Goal: Task Accomplishment & Management: Manage account settings

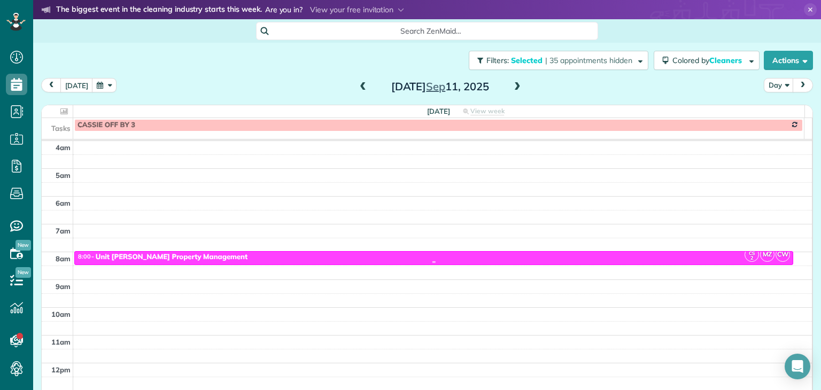
scroll to position [62, 0]
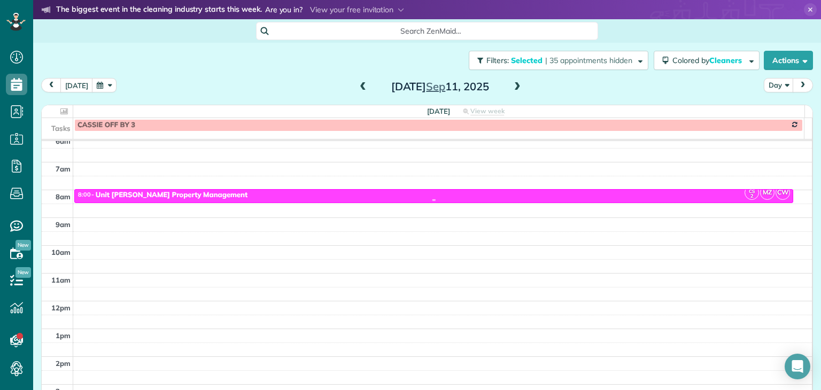
drag, startPoint x: 314, startPoint y: 193, endPoint x: 542, endPoint y: 195, distance: 227.7
click at [542, 195] on div "8:00 - 8:30 Unit [PERSON_NAME] Property Management" at bounding box center [433, 195] width 712 height 9
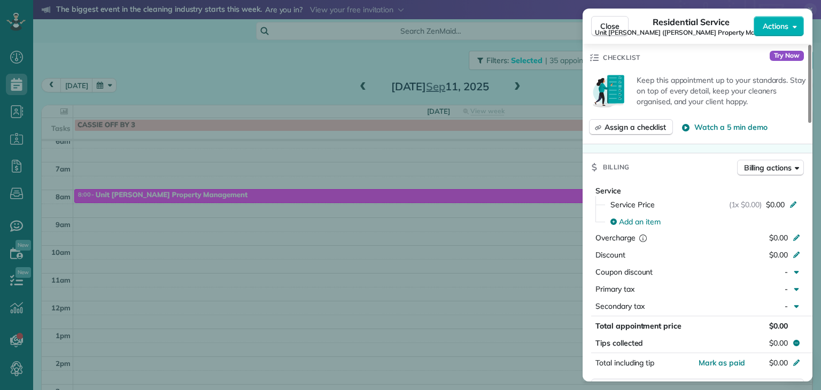
scroll to position [397, 0]
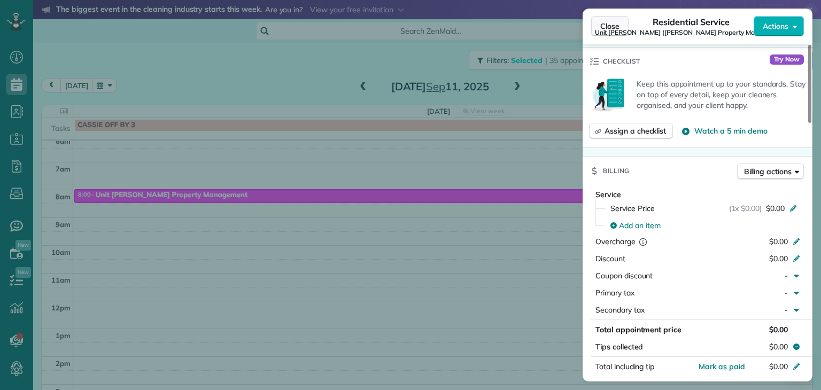
click at [611, 27] on span "Close" at bounding box center [609, 26] width 19 height 11
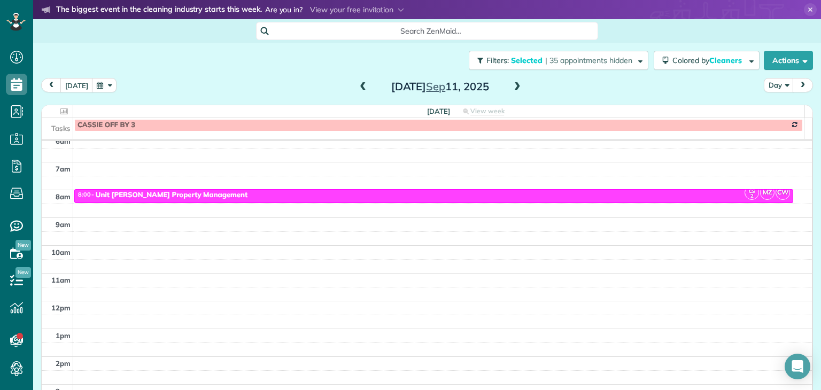
click at [798, 85] on span "next" at bounding box center [802, 85] width 9 height 7
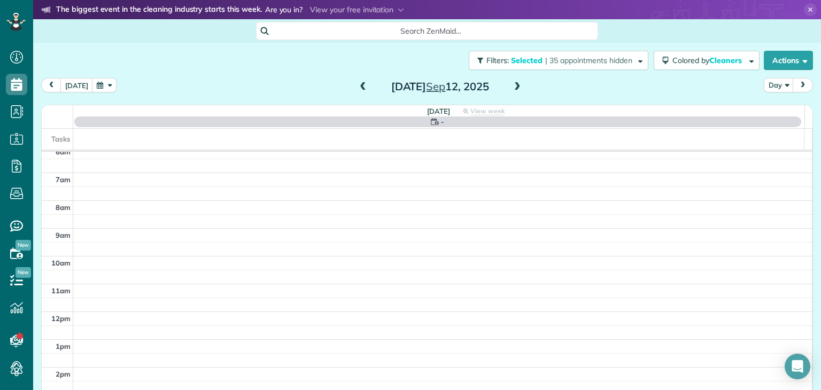
scroll to position [83, 0]
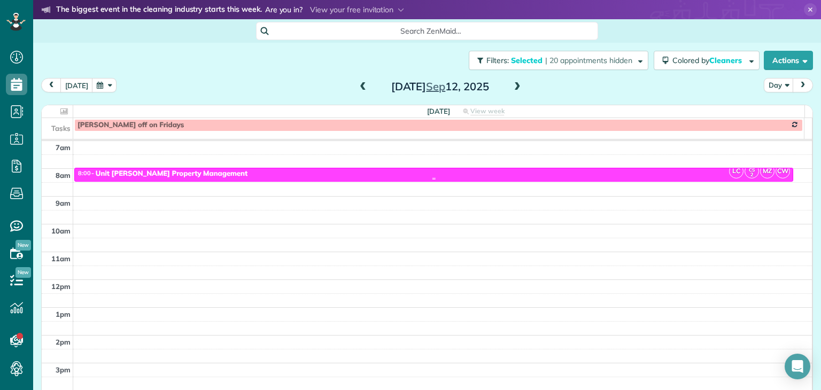
click at [382, 173] on div "8:00 - 8:30 Unit [PERSON_NAME] Property Management" at bounding box center [433, 173] width 712 height 9
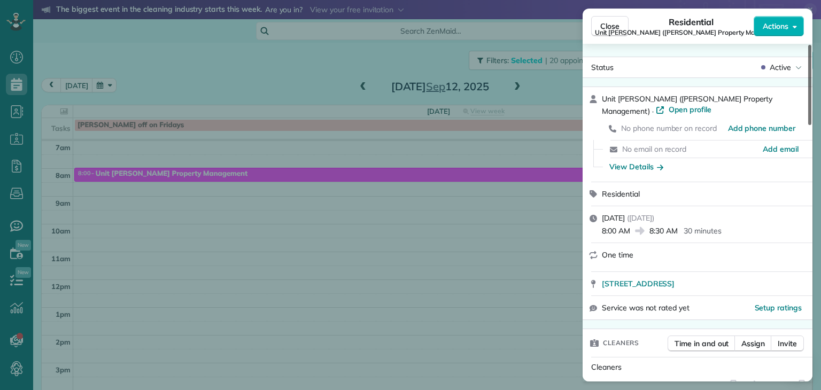
drag, startPoint x: 809, startPoint y: 82, endPoint x: 814, endPoint y: 51, distance: 31.0
click at [811, 51] on div at bounding box center [809, 85] width 3 height 80
click at [612, 25] on span "Close" at bounding box center [609, 26] width 19 height 11
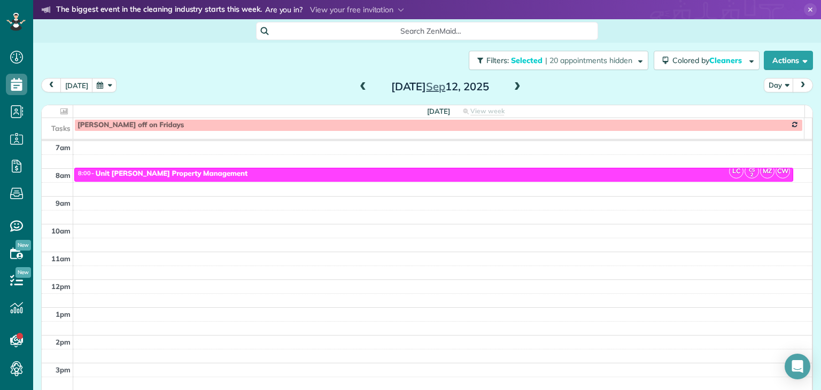
drag, startPoint x: 355, startPoint y: 88, endPoint x: 300, endPoint y: 74, distance: 56.3
click at [300, 74] on div "Filters: Selected | 20 appointments hidden Colored by Cleaners Color by Cleaner…" at bounding box center [427, 60] width 788 height 35
click at [53, 84] on span "prev" at bounding box center [51, 85] width 9 height 7
click at [634, 60] on span "button" at bounding box center [638, 60] width 8 height 8
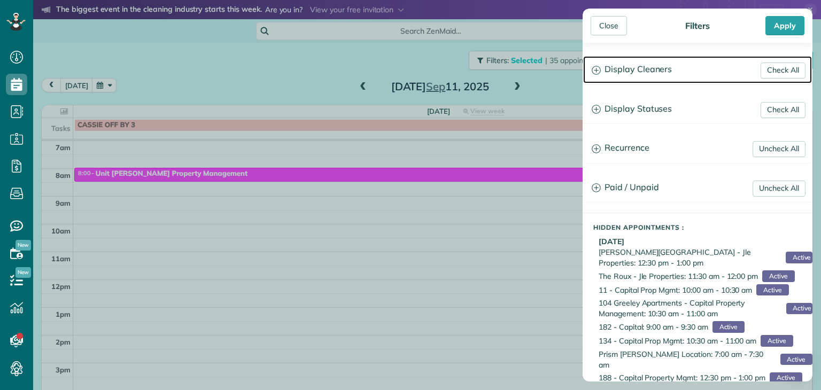
click at [599, 74] on icon at bounding box center [596, 70] width 9 height 9
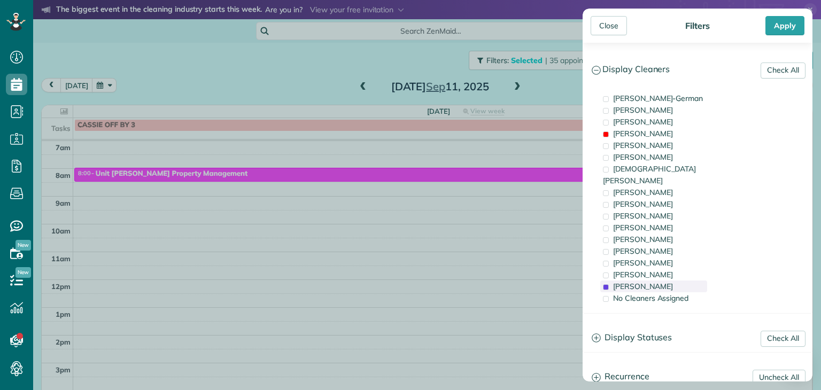
click at [622, 282] on span "[PERSON_NAME]" at bounding box center [643, 287] width 60 height 10
click at [633, 130] on span "[PERSON_NAME]" at bounding box center [643, 134] width 60 height 10
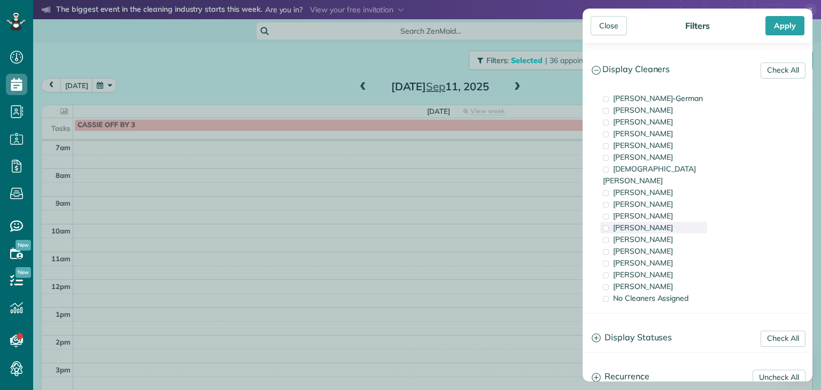
click at [622, 234] on div "[PERSON_NAME]" at bounding box center [653, 240] width 107 height 12
click at [618, 235] on span "[PERSON_NAME]" at bounding box center [643, 240] width 60 height 10
click at [622, 223] on span "[PERSON_NAME]" at bounding box center [643, 228] width 60 height 10
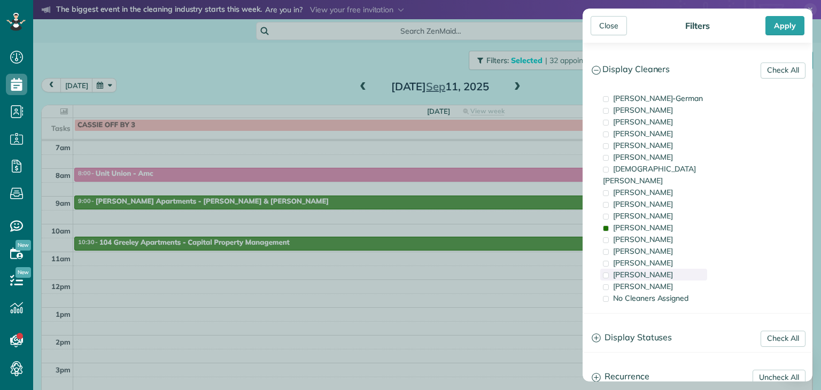
click at [607, 269] on div "[PERSON_NAME]" at bounding box center [653, 275] width 107 height 12
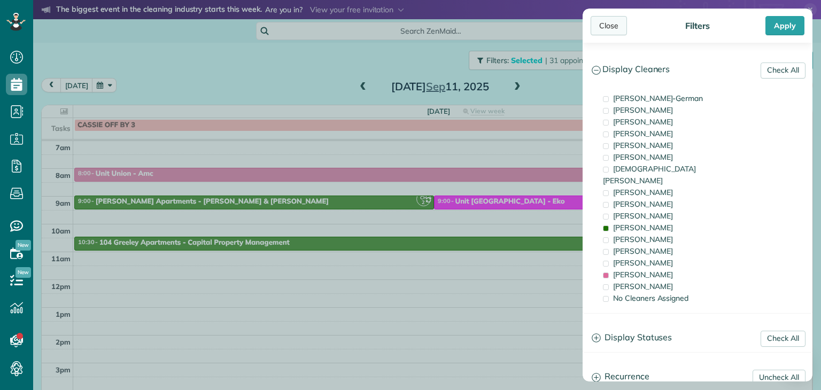
click at [608, 25] on div "Close" at bounding box center [609, 25] width 36 height 19
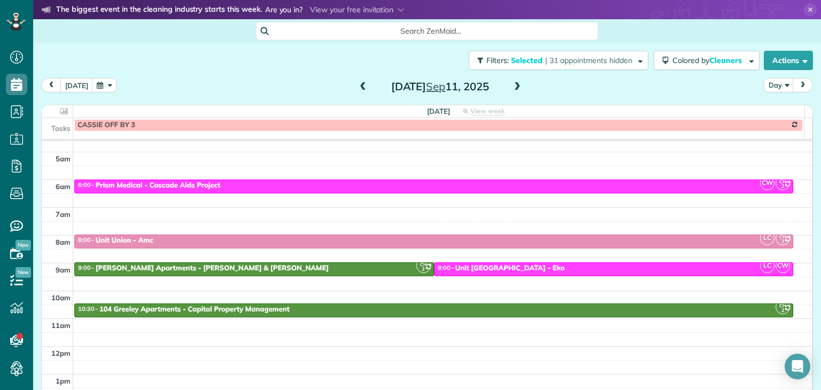
scroll to position [15, 0]
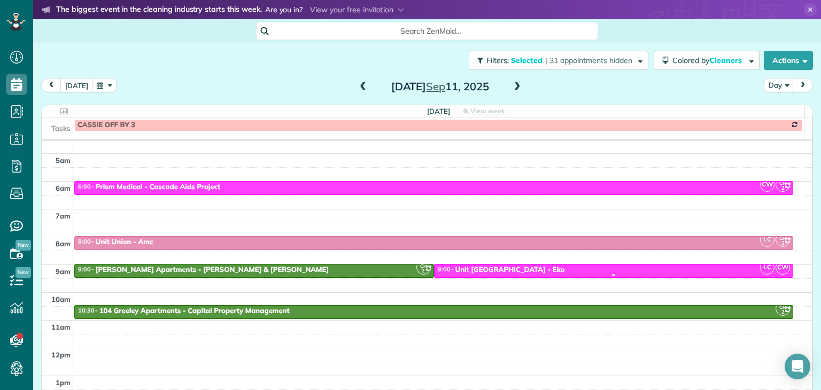
click at [553, 270] on div "9:00 - 9:30 Unit [GEOGRAPHIC_DATA] - [GEOGRAPHIC_DATA]" at bounding box center [613, 270] width 353 height 9
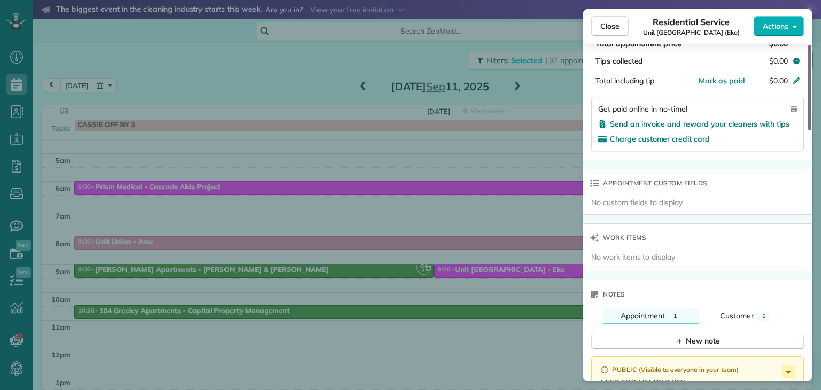
scroll to position [656, 0]
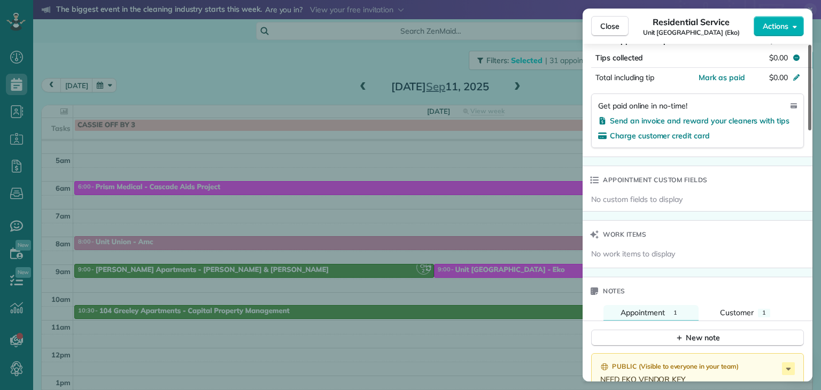
drag, startPoint x: 810, startPoint y: 64, endPoint x: 820, endPoint y: 230, distance: 166.5
click at [811, 130] on div at bounding box center [809, 88] width 3 height 86
click at [604, 31] on span "Close" at bounding box center [609, 26] width 19 height 11
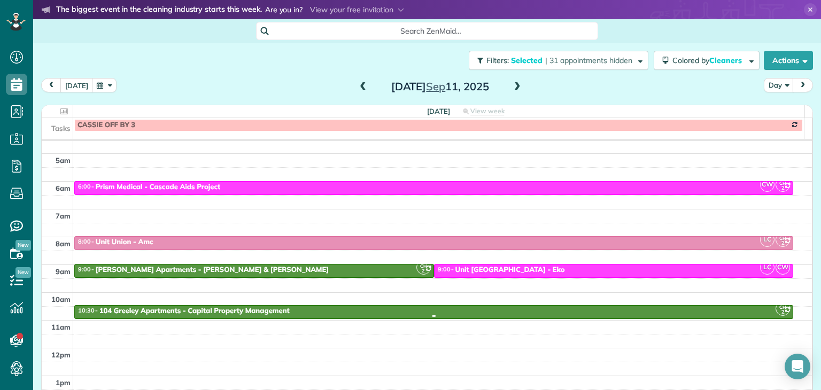
click at [344, 311] on div "10:30 - 11:00 104 Greeley Apartments - Capital Property Management" at bounding box center [433, 311] width 712 height 9
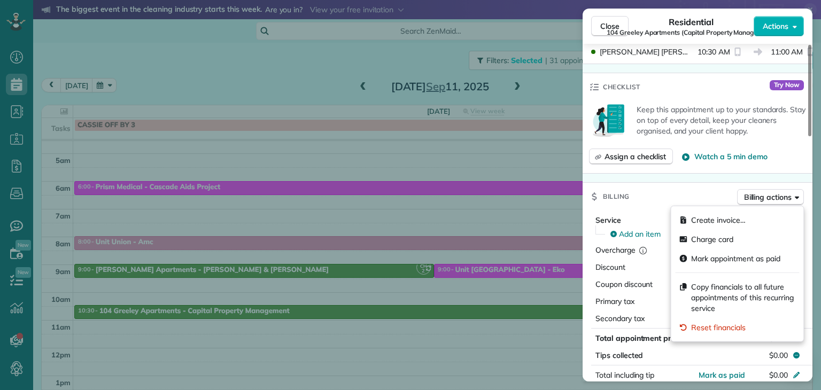
scroll to position [348, 0]
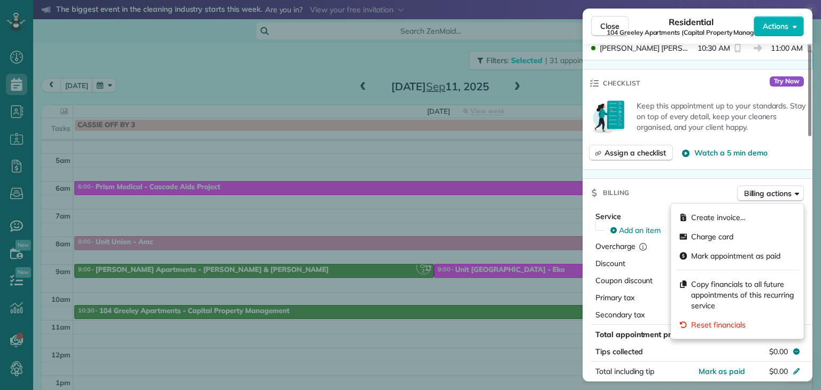
click at [689, 191] on div "Billing Billing actions" at bounding box center [698, 193] width 230 height 28
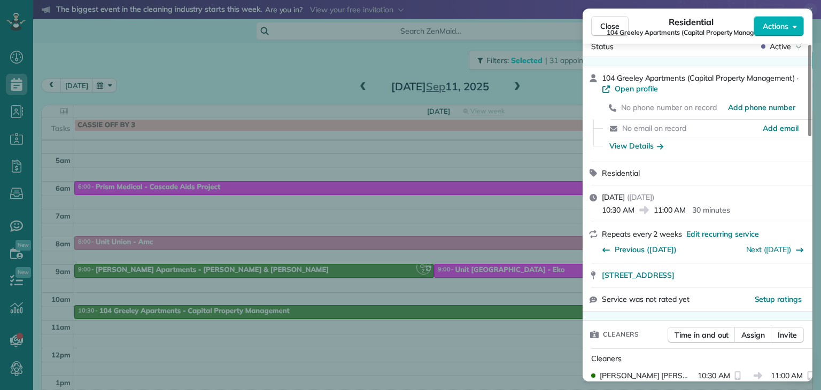
scroll to position [26, 0]
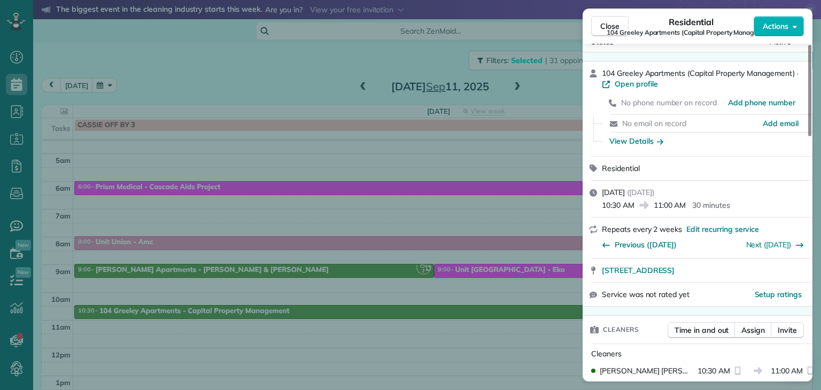
click at [616, 28] on span "104 Greeley Apartments (Capital Property Management)" at bounding box center [691, 32] width 169 height 9
click at [607, 32] on span "104 Greeley Apartments (Capital Property Management)" at bounding box center [691, 32] width 169 height 9
click at [611, 28] on span "104 Greeley Apartments (Capital Property Management)" at bounding box center [691, 32] width 169 height 9
click at [608, 25] on span "Close" at bounding box center [609, 26] width 19 height 11
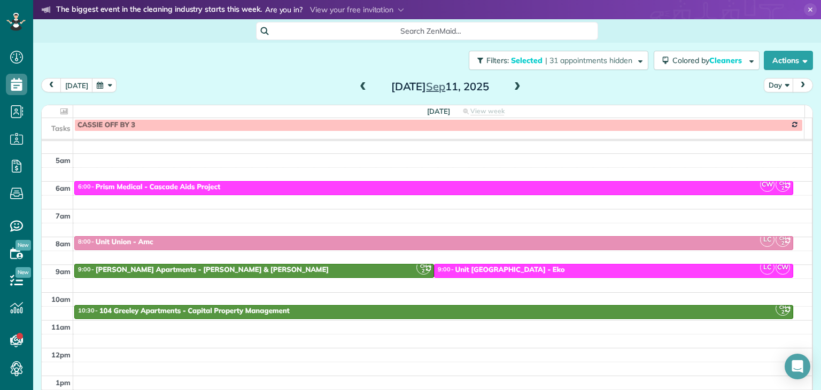
click at [707, 242] on div "8:00 - 8:30 Unit Union - Amc" at bounding box center [433, 242] width 712 height 9
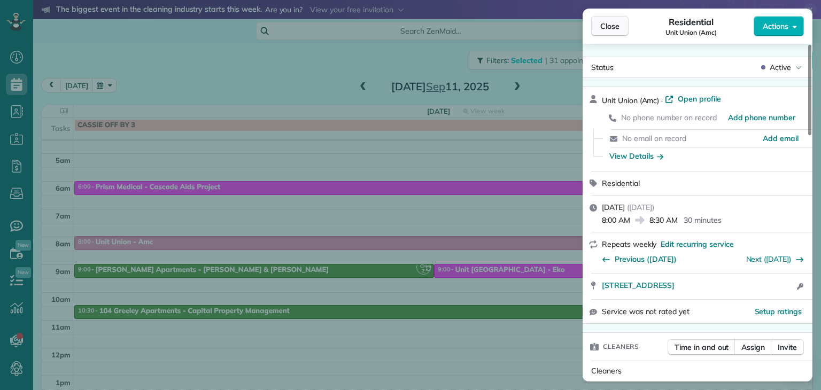
click at [612, 27] on span "Close" at bounding box center [609, 26] width 19 height 11
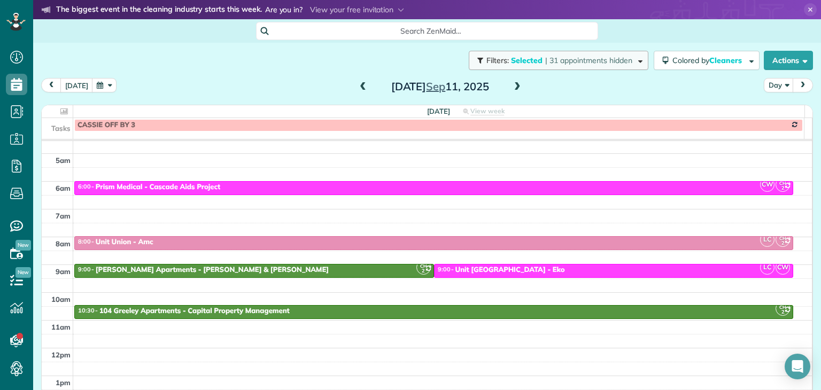
click at [634, 60] on span "button" at bounding box center [638, 60] width 8 height 8
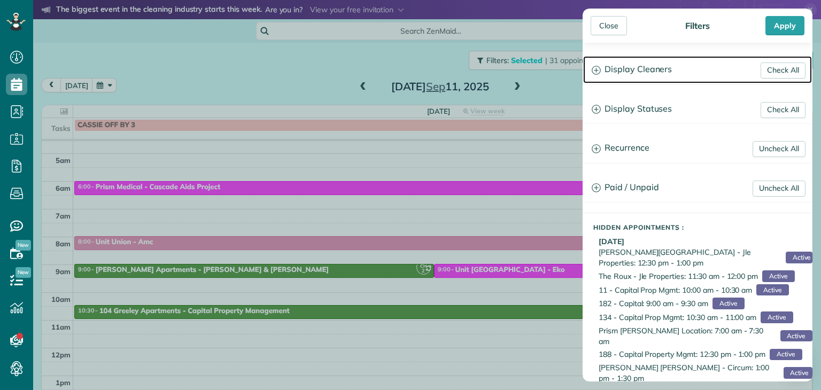
click at [596, 70] on icon at bounding box center [596, 70] width 9 height 9
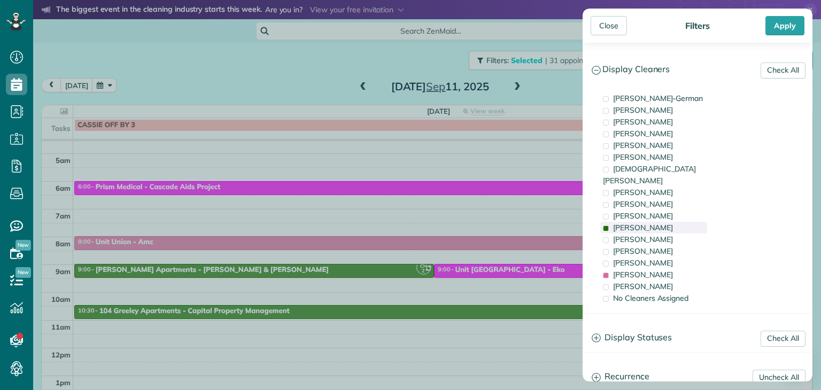
click at [624, 223] on span "[PERSON_NAME]" at bounding box center [643, 228] width 60 height 10
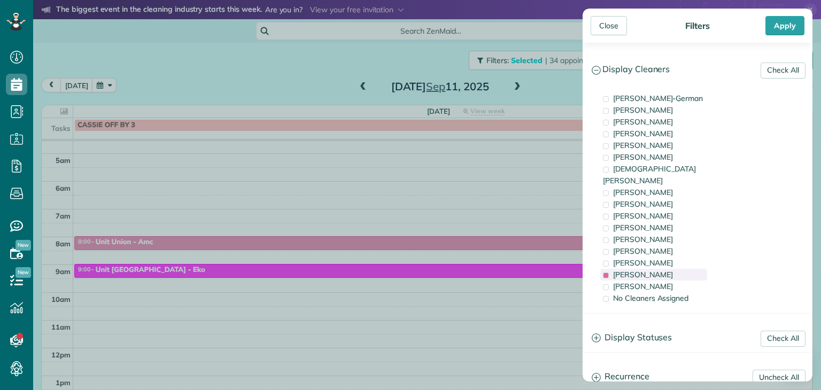
click at [622, 270] on span "[PERSON_NAME]" at bounding box center [643, 275] width 60 height 10
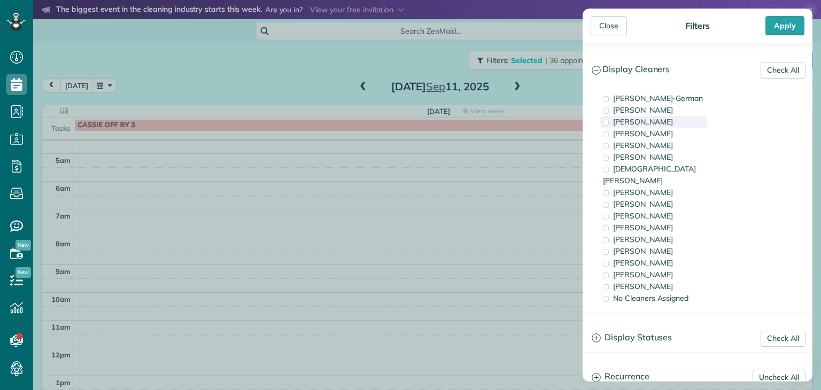
click at [622, 121] on span "[PERSON_NAME]" at bounding box center [643, 122] width 60 height 10
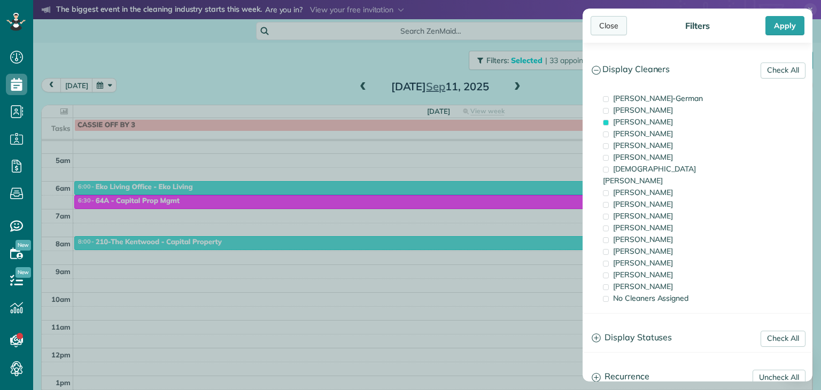
click at [606, 22] on div "Close" at bounding box center [609, 25] width 36 height 19
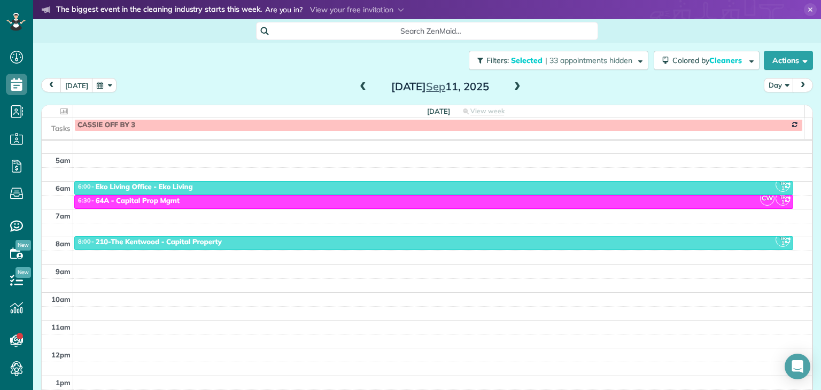
click at [606, 22] on div "Close" at bounding box center [609, 25] width 36 height 19
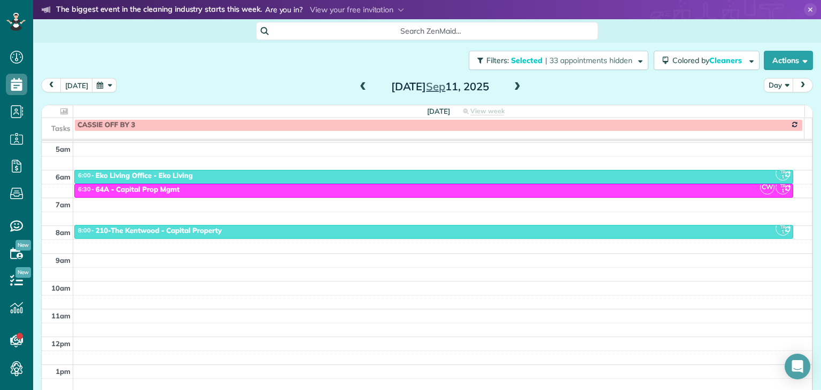
scroll to position [27, 0]
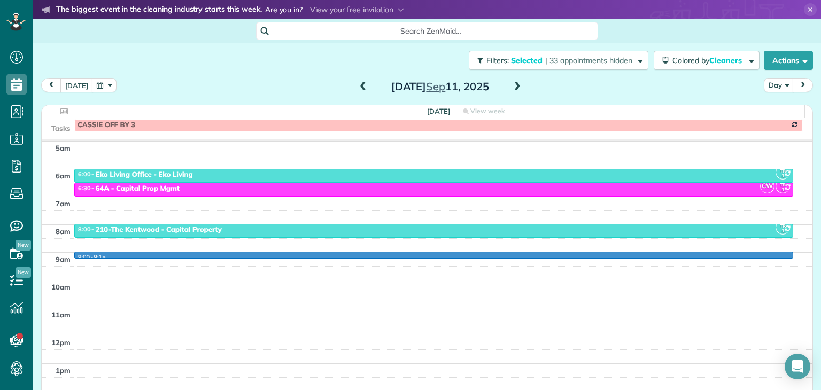
click at [80, 257] on div "4am 5am 6am 7am 8am 9am 10am 11am 12pm 1pm 2pm 3pm 4pm 5pm 9:00 - 9:15 TR 1 6:0…" at bounding box center [427, 308] width 770 height 389
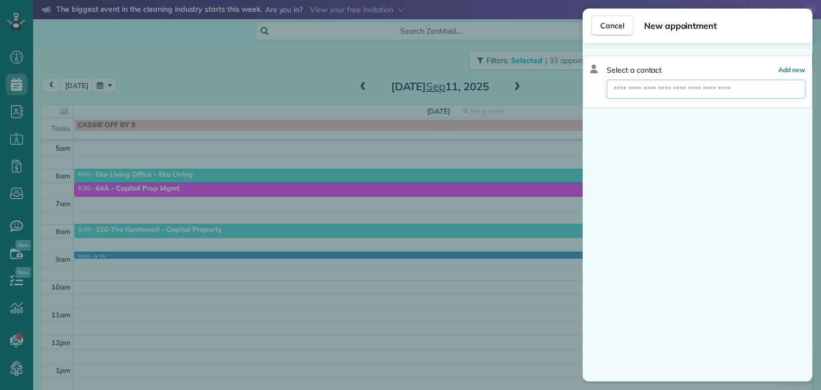
click at [637, 91] on input "text" at bounding box center [706, 89] width 199 height 19
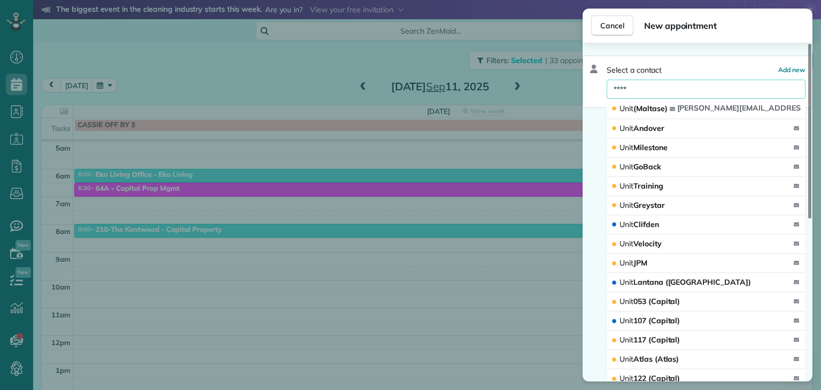
click at [654, 88] on input "****" at bounding box center [706, 89] width 199 height 19
click at [645, 89] on input "****" at bounding box center [706, 89] width 199 height 19
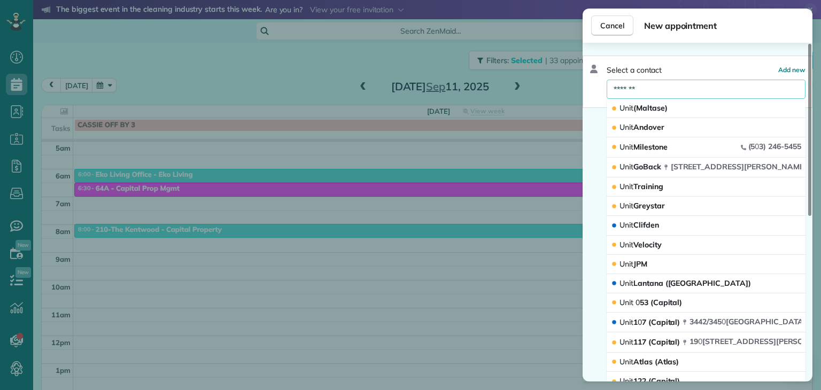
type input "********"
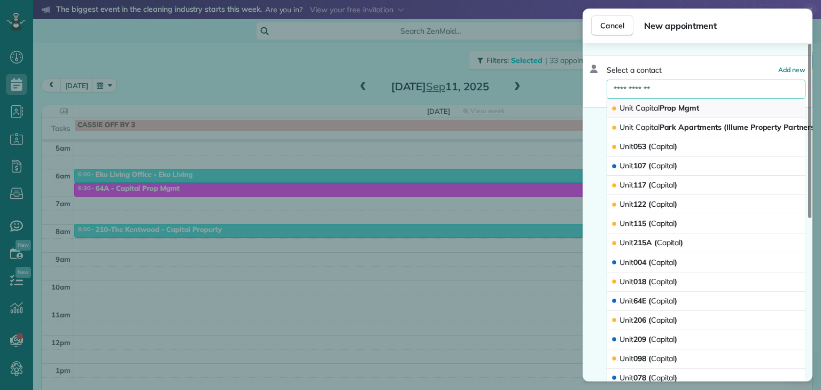
type input "**********"
click at [640, 106] on span "Capital" at bounding box center [647, 108] width 24 height 10
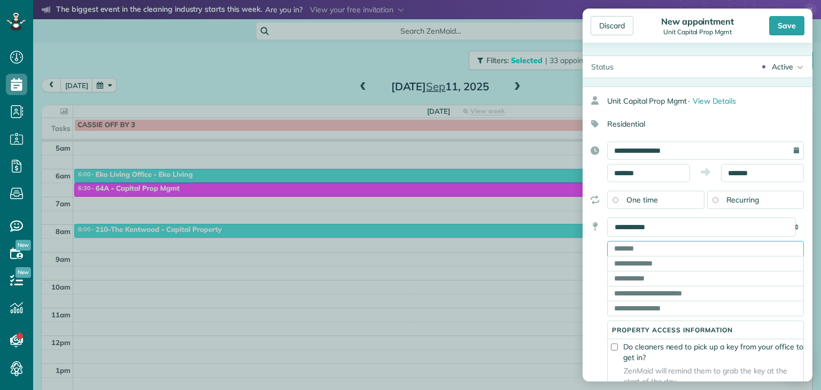
click at [642, 249] on input "text" at bounding box center [705, 248] width 197 height 15
type input "**********"
type input "********"
type input "**"
type input "*****"
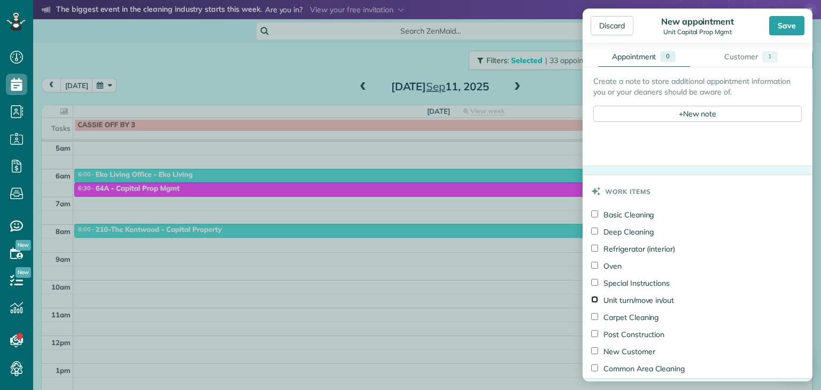
scroll to position [625, 0]
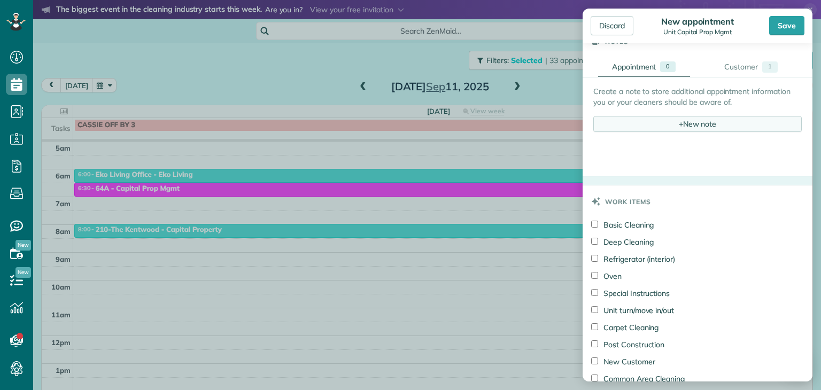
click at [688, 127] on div "+ New note" at bounding box center [697, 124] width 208 height 16
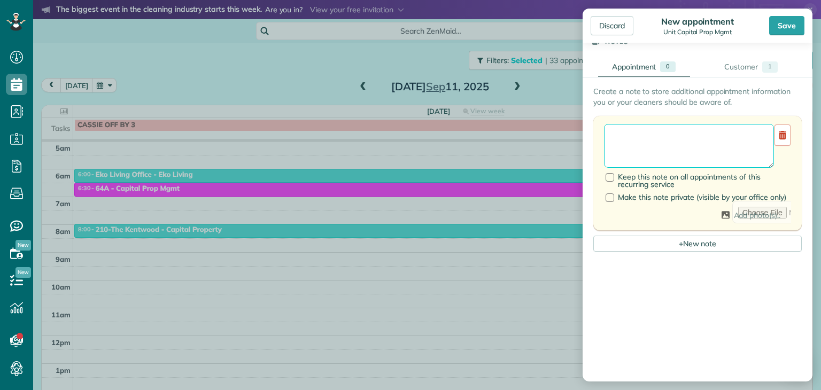
click at [642, 139] on textarea at bounding box center [689, 146] width 170 height 44
paste textarea "**********"
drag, startPoint x: 616, startPoint y: 148, endPoint x: 612, endPoint y: 143, distance: 6.8
click at [612, 143] on textarea "**********" at bounding box center [689, 146] width 170 height 44
click at [609, 139] on textarea "**********" at bounding box center [689, 146] width 170 height 44
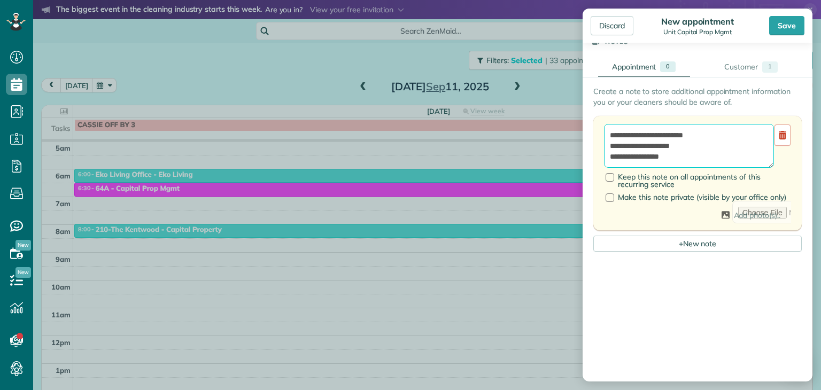
click at [609, 139] on textarea "**********" at bounding box center [689, 146] width 170 height 44
paste textarea "**********"
drag, startPoint x: 740, startPoint y: 137, endPoint x: 669, endPoint y: 138, distance: 71.1
click at [669, 138] on textarea "**********" at bounding box center [689, 146] width 170 height 44
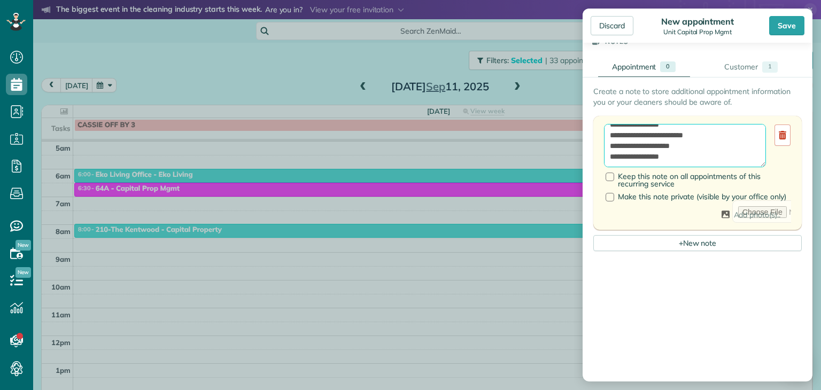
click at [681, 129] on textarea "**********" at bounding box center [685, 146] width 162 height 44
paste textarea "********"
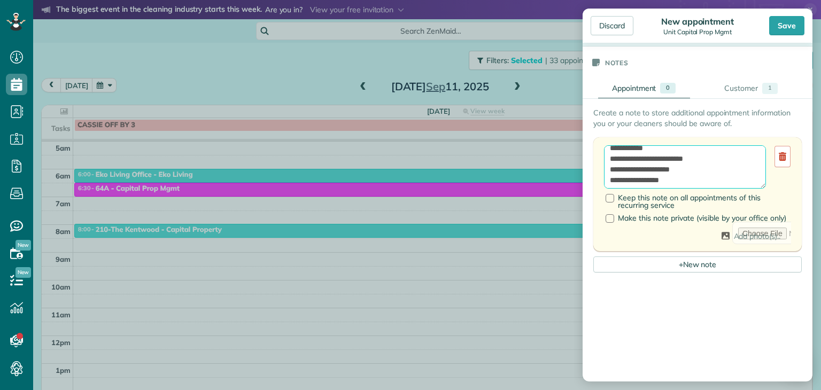
scroll to position [11, 0]
click at [689, 187] on textarea "**********" at bounding box center [685, 167] width 162 height 44
paste textarea "**********"
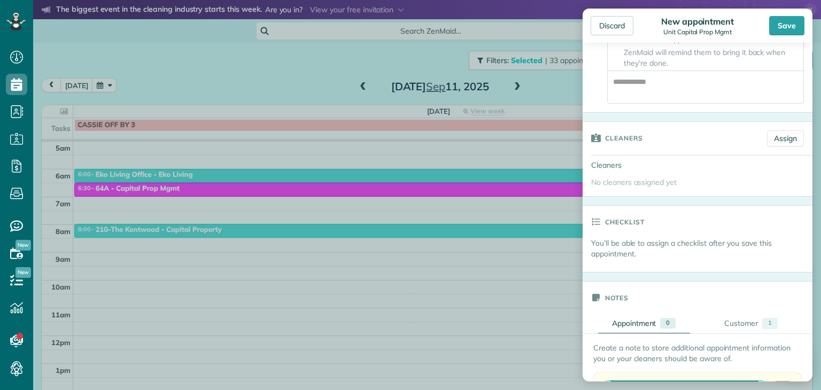
scroll to position [347, 0]
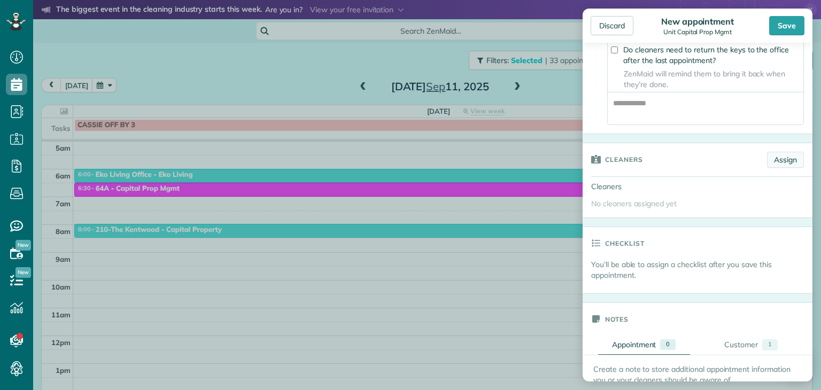
type textarea "**********"
click at [775, 161] on link "Assign" at bounding box center [785, 160] width 37 height 16
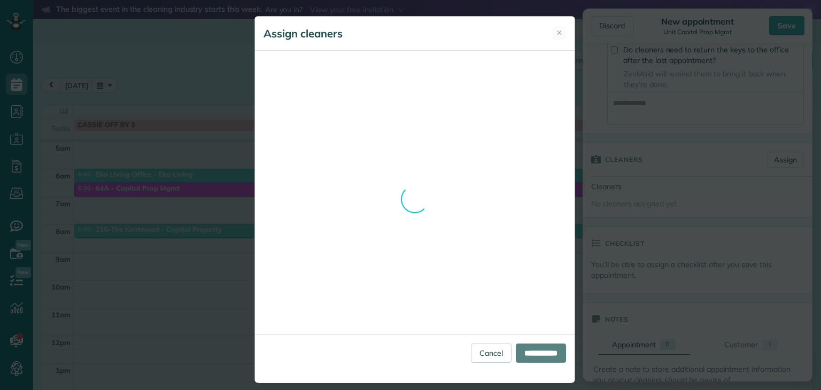
click at [477, 352] on div "Assign cleaners ✕ Cleaning for Unit VIP (Vip Property Management) [DATE] 12:00 …" at bounding box center [414, 199] width 321 height 367
click at [597, 213] on div "Assign cleaners ✕ Cleaning for Unit VIP (Vip Property Management) [DATE] 12:00 …" at bounding box center [410, 195] width 821 height 390
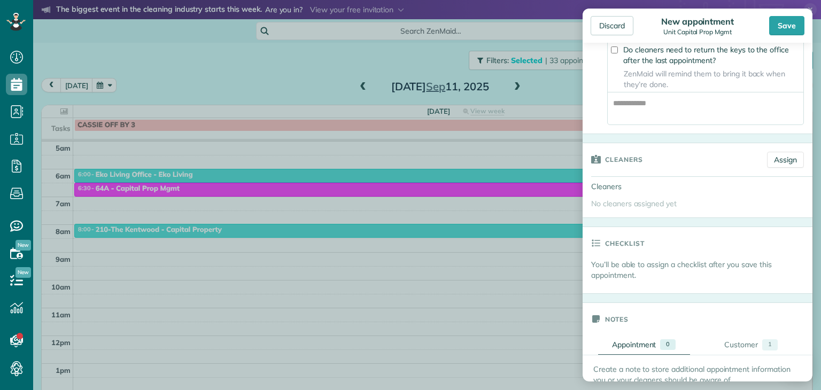
click at [597, 213] on div "No cleaners assigned yet" at bounding box center [698, 206] width 230 height 21
click at [781, 166] on link "Assign" at bounding box center [785, 160] width 37 height 16
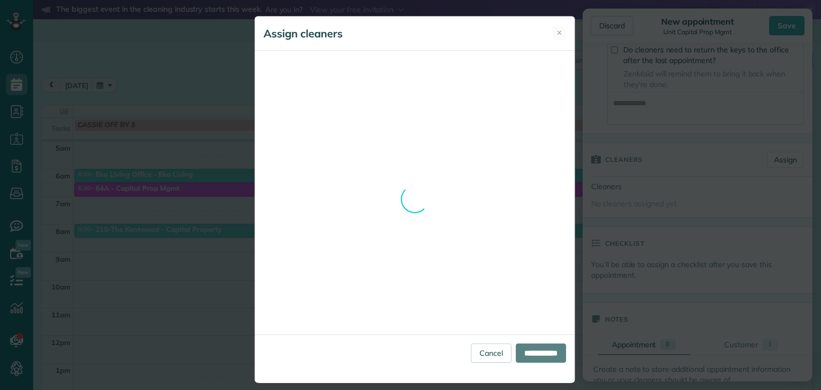
click at [459, 150] on div "Assign cleaners ✕ Cleaning for Unit VIP (Vip Property Management) [DATE] 12:00 …" at bounding box center [414, 199] width 321 height 367
click at [481, 353] on div "Assign cleaners ✕ Cleaning for Unit VIP (Vip Property Management) [DATE] 12:00 …" at bounding box center [414, 199] width 321 height 367
click at [618, 142] on div "Assign cleaners ✕ Cleaning for Unit VIP (Vip Property Management) [DATE] 12:00 …" at bounding box center [410, 195] width 821 height 390
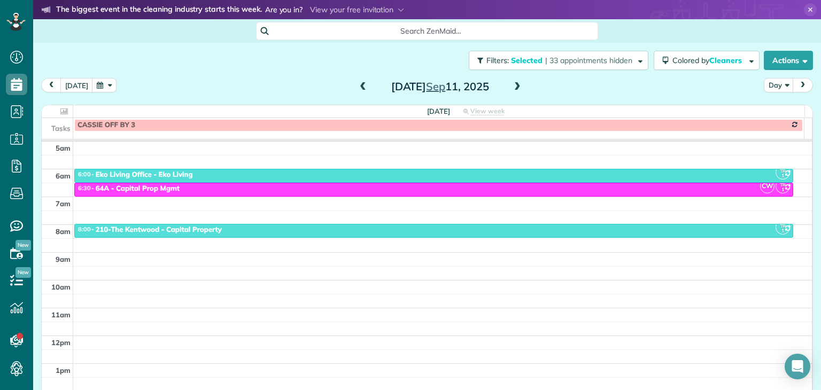
click at [504, 142] on div "Discard New appointment Unit Capital Prop Mgmt Save Status Active Active Stand-…" at bounding box center [410, 195] width 821 height 390
click at [240, 64] on div "Filters: Selected | 33 appointments hidden Colored by Cleaners Color by Cleaner…" at bounding box center [427, 60] width 788 height 35
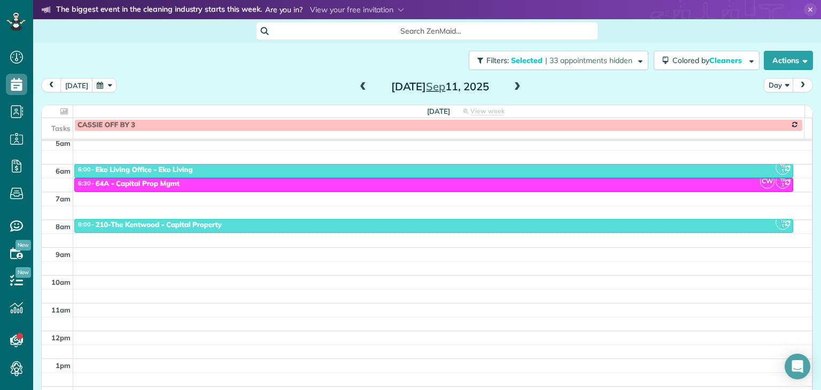
scroll to position [33, 0]
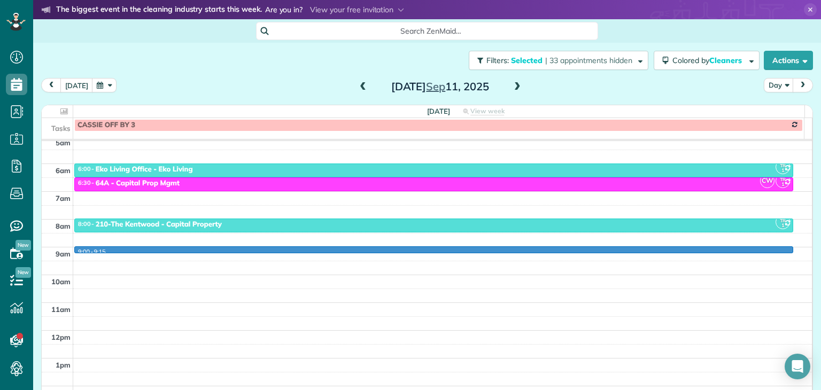
click at [77, 250] on div "4am 5am 6am 7am 8am 9am 10am 11am 12pm 1pm 2pm 3pm 4pm 5pm 9:00 - 9:15 TR 1 6:0…" at bounding box center [427, 302] width 770 height 389
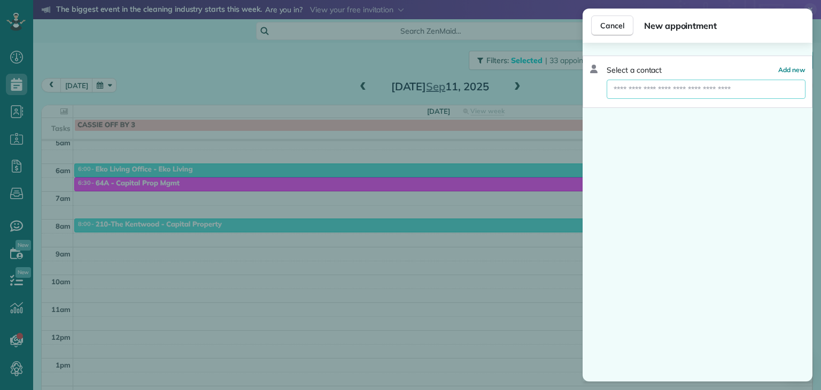
click at [699, 90] on input "text" at bounding box center [706, 89] width 199 height 19
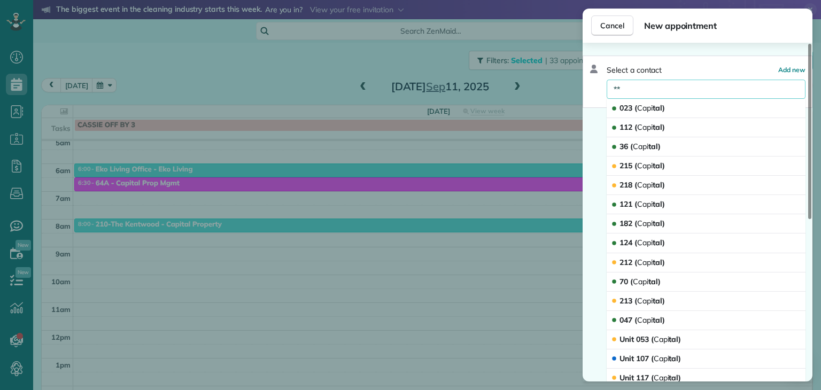
type input "*"
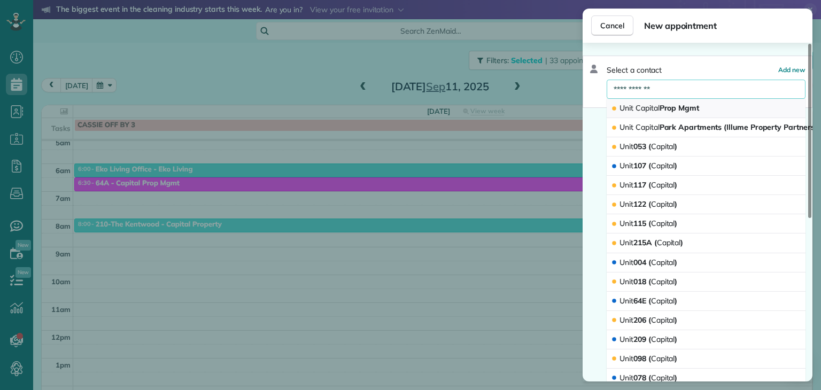
type input "**********"
click at [657, 107] on span "Capital" at bounding box center [647, 108] width 24 height 10
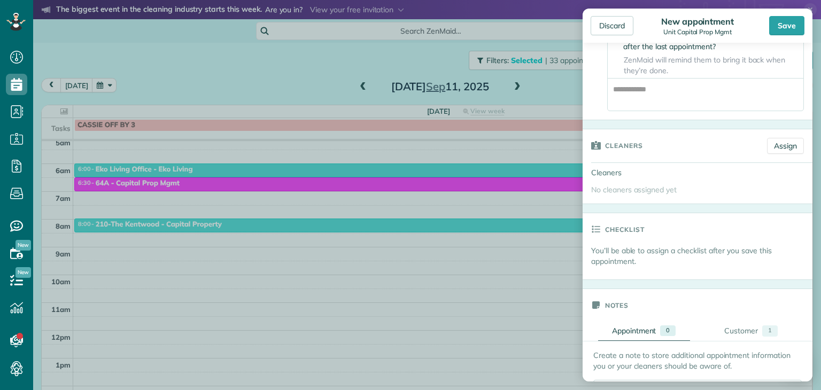
scroll to position [369, 0]
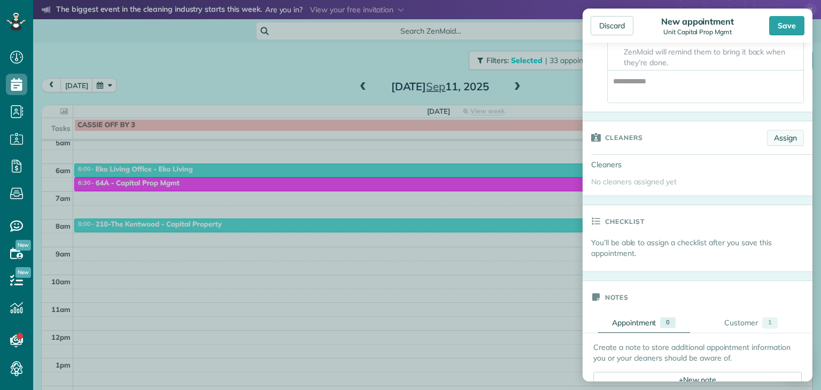
click at [773, 144] on link "Assign" at bounding box center [785, 138] width 37 height 16
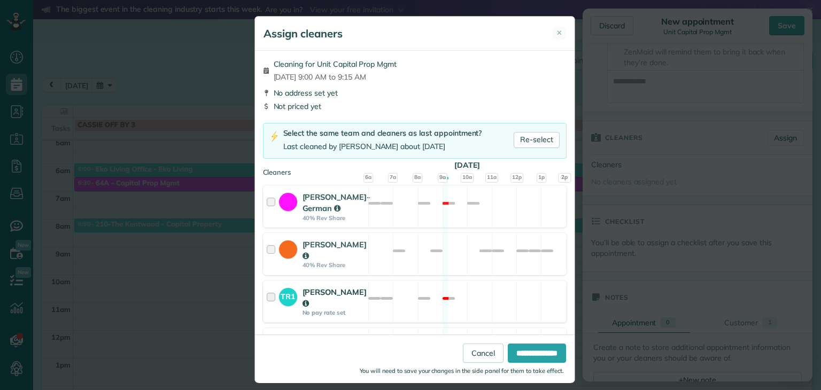
click at [267, 307] on div at bounding box center [273, 301] width 12 height 30
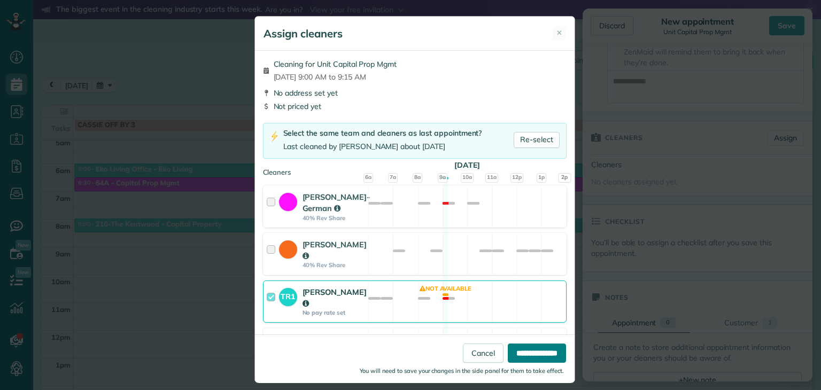
click at [508, 349] on input "**********" at bounding box center [537, 352] width 58 height 19
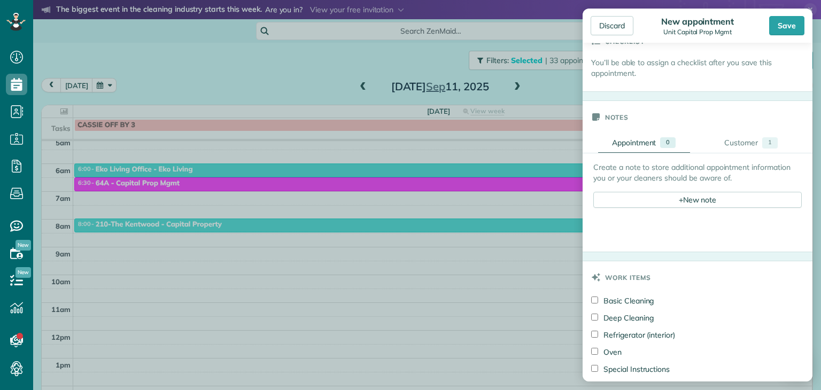
scroll to position [569, 0]
click at [698, 201] on div "+ New note" at bounding box center [697, 197] width 208 height 16
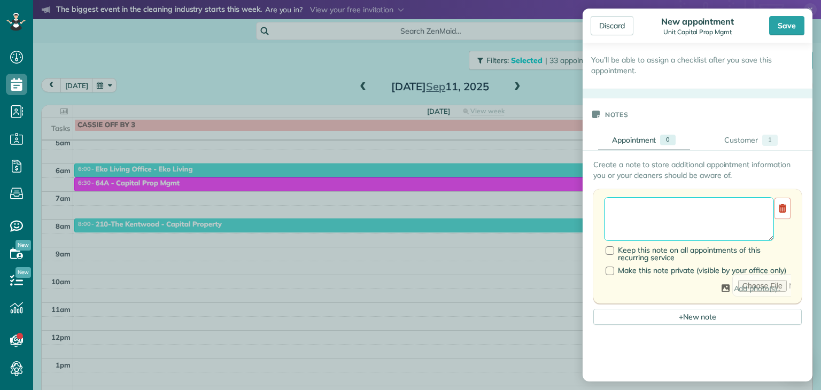
click at [642, 214] on textarea at bounding box center [689, 219] width 170 height 44
paste textarea "**********"
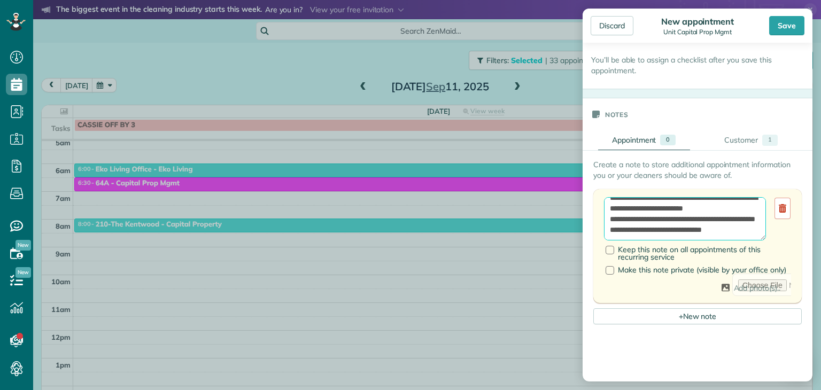
scroll to position [0, 0]
click at [608, 209] on textarea "**********" at bounding box center [685, 219] width 162 height 44
click at [615, 208] on textarea "**********" at bounding box center [685, 219] width 162 height 44
paste textarea "**********"
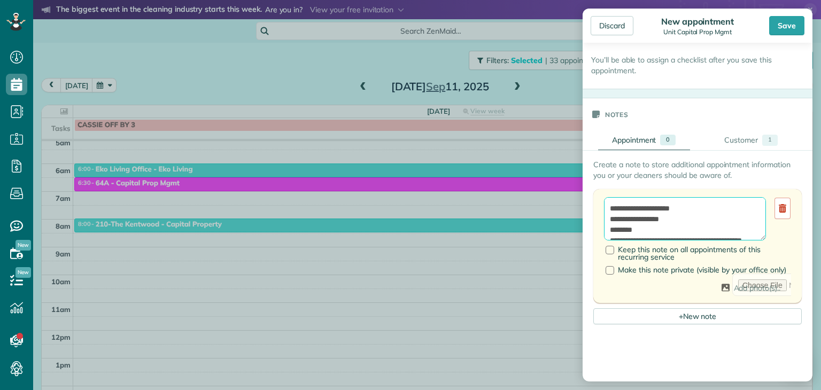
click at [610, 209] on textarea "**********" at bounding box center [685, 219] width 162 height 44
paste textarea "********"
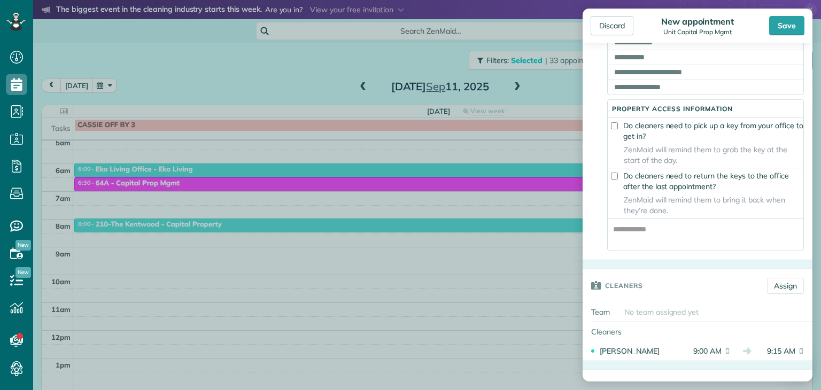
scroll to position [199, 0]
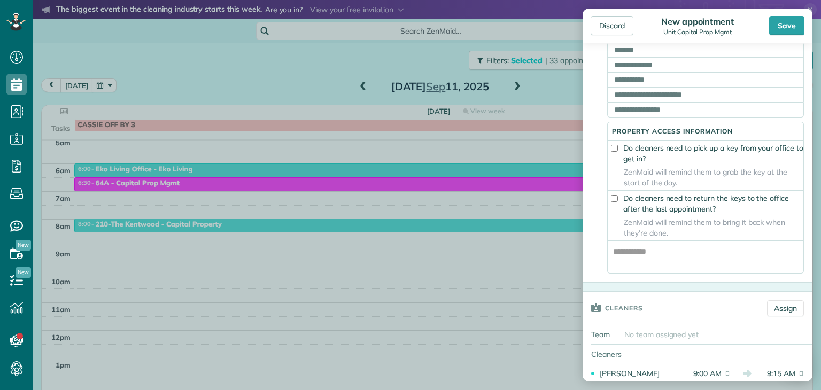
type textarea "**********"
click at [640, 50] on input "text" at bounding box center [705, 49] width 197 height 15
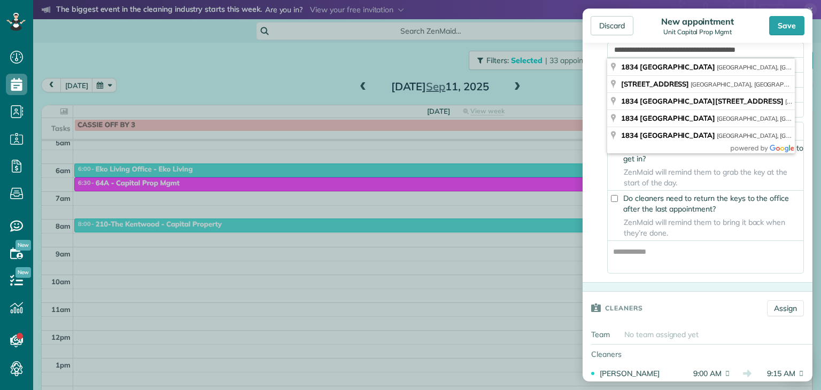
type input "**********"
type input "********"
type input "**"
type input "*****"
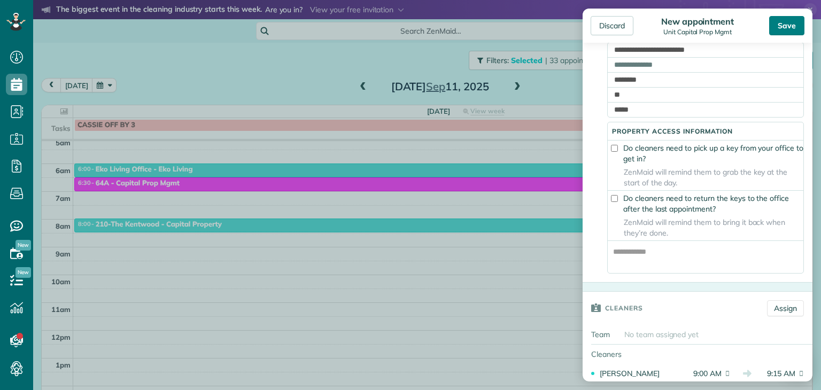
click at [789, 24] on div "Save" at bounding box center [786, 25] width 35 height 19
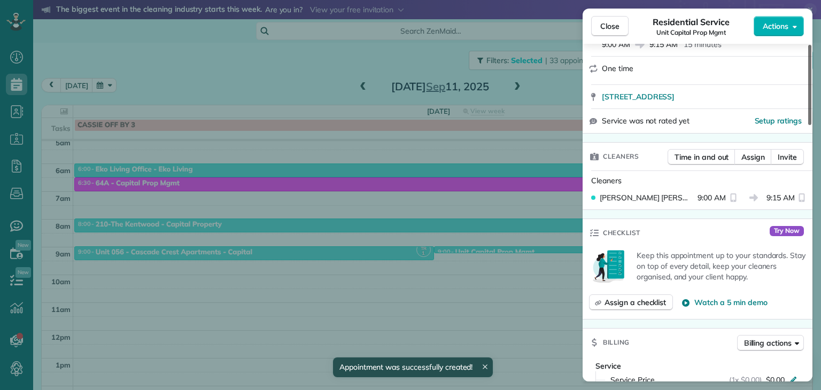
scroll to position [180, 0]
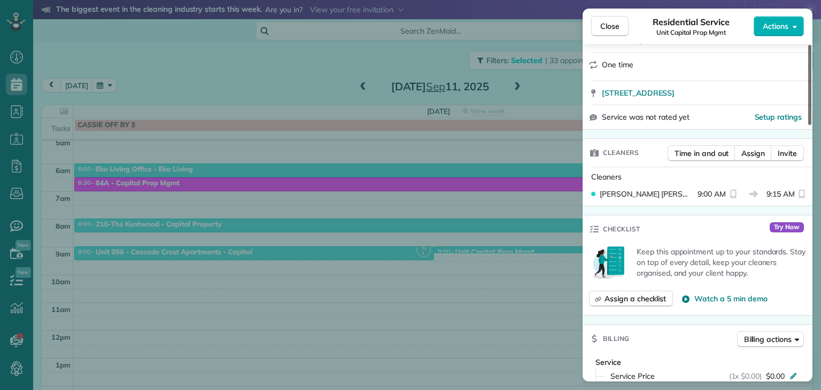
drag, startPoint x: 812, startPoint y: 77, endPoint x: 815, endPoint y: 120, distance: 42.9
click at [811, 120] on div at bounding box center [809, 85] width 3 height 80
click at [612, 27] on span "Close" at bounding box center [609, 26] width 19 height 11
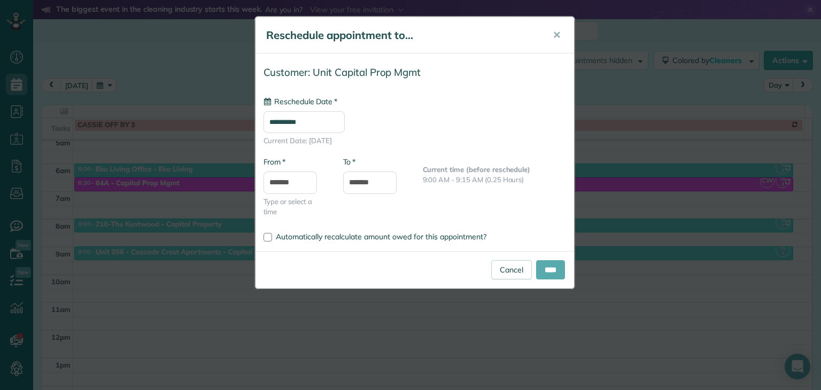
type input "**********"
click at [549, 275] on input "****" at bounding box center [550, 269] width 29 height 19
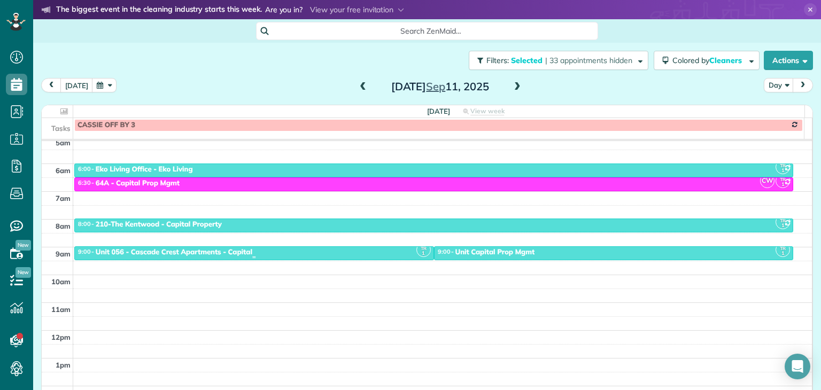
click at [257, 249] on div "9:00 - 9:30 Unit 056 - [GEOGRAPHIC_DATA] Crest Apartments - Capital" at bounding box center [253, 252] width 353 height 9
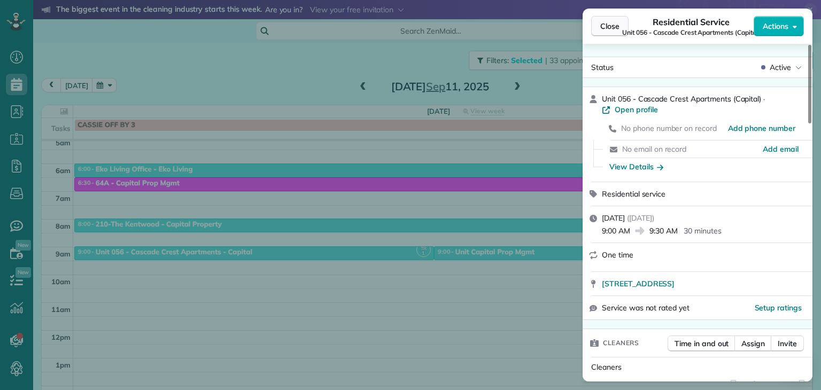
drag, startPoint x: 592, startPoint y: 28, endPoint x: 604, endPoint y: 28, distance: 12.3
click at [604, 28] on button "Close" at bounding box center [609, 26] width 37 height 20
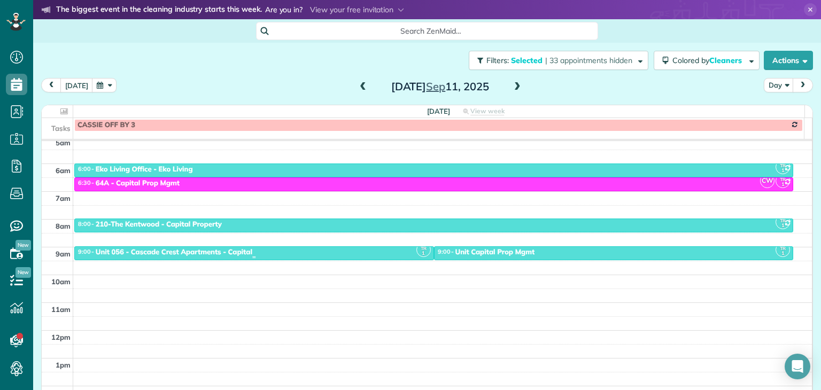
click at [285, 254] on div "9:00 - 9:30 Unit 056 - [GEOGRAPHIC_DATA] Crest Apartments - Capital" at bounding box center [253, 252] width 353 height 9
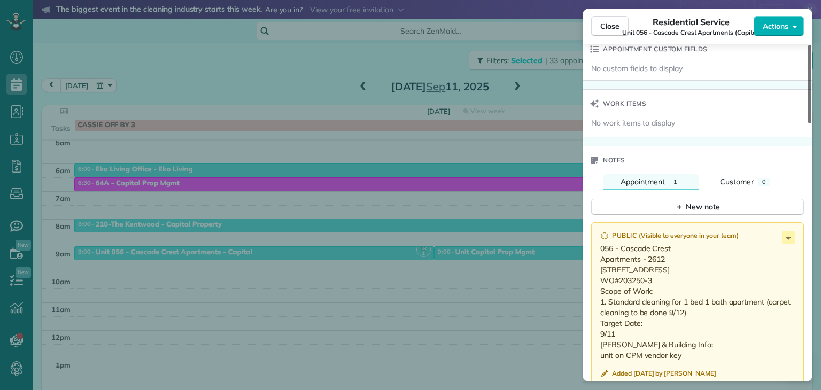
scroll to position [780, 0]
drag, startPoint x: 810, startPoint y: 73, endPoint x: 820, endPoint y: 254, distance: 181.5
click at [811, 123] on div at bounding box center [809, 84] width 3 height 79
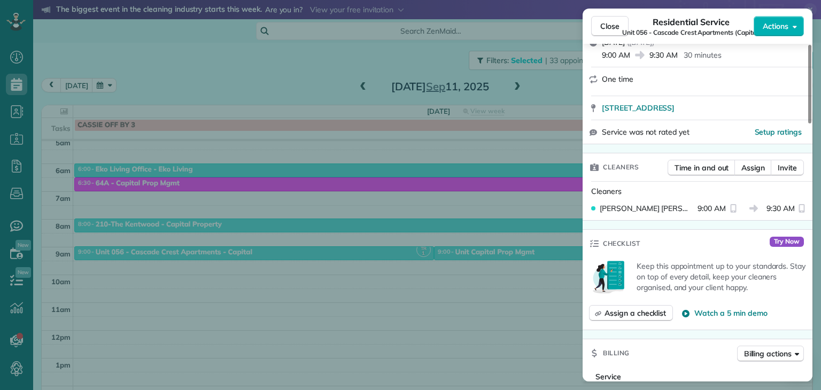
scroll to position [174, 0]
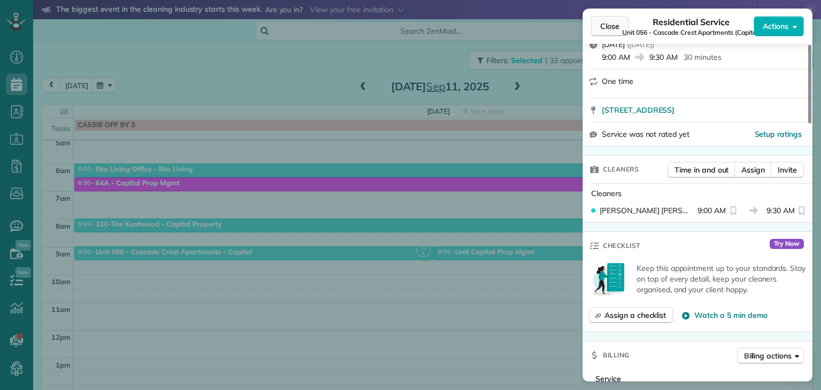
click at [614, 30] on span "Close" at bounding box center [609, 26] width 19 height 11
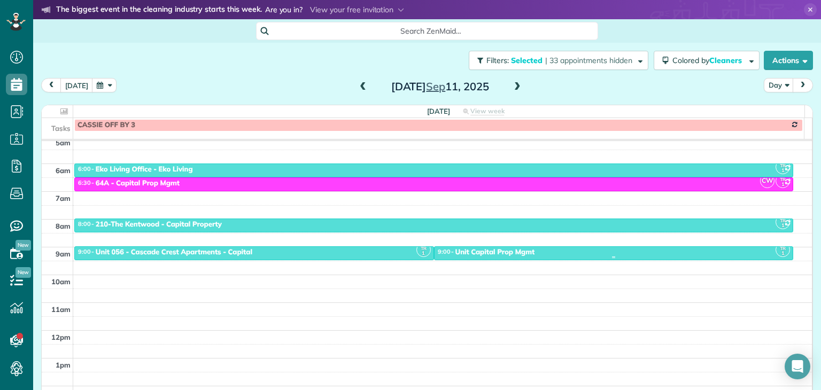
click at [545, 253] on div "9:00 - 9:30 Unit Capital Prop Mgmt" at bounding box center [613, 252] width 353 height 9
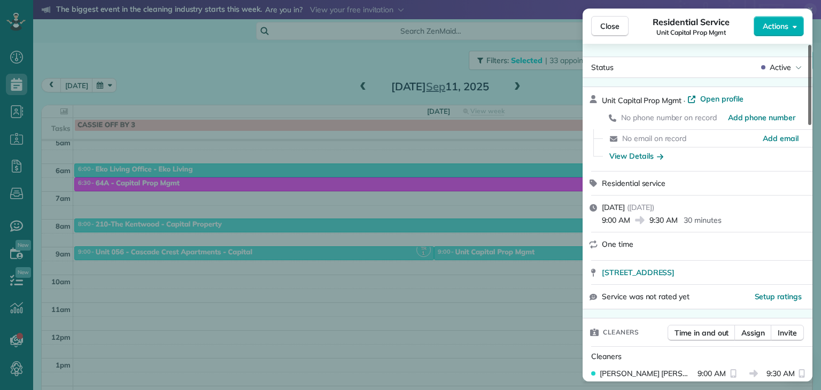
drag, startPoint x: 811, startPoint y: 75, endPoint x: 795, endPoint y: 24, distance: 54.1
click at [808, 45] on div at bounding box center [809, 85] width 3 height 80
click at [604, 30] on span "Close" at bounding box center [609, 26] width 19 height 11
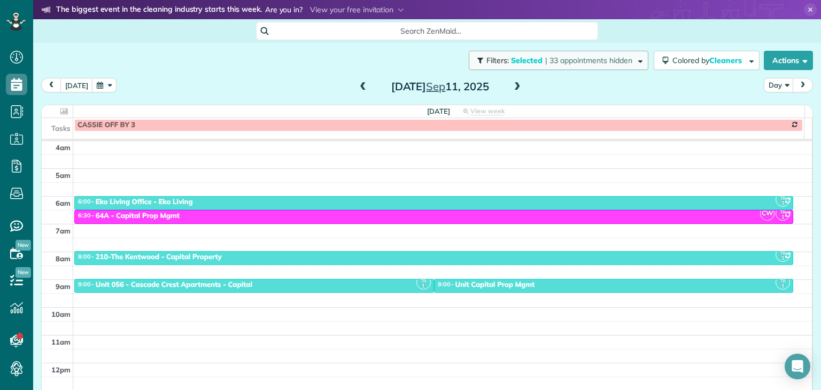
click at [590, 58] on span "| 33 appointments hidden" at bounding box center [588, 61] width 87 height 10
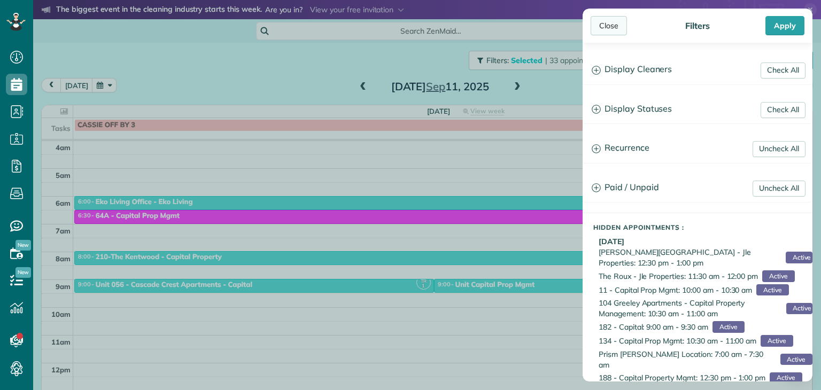
click at [610, 26] on div "Close" at bounding box center [609, 25] width 36 height 19
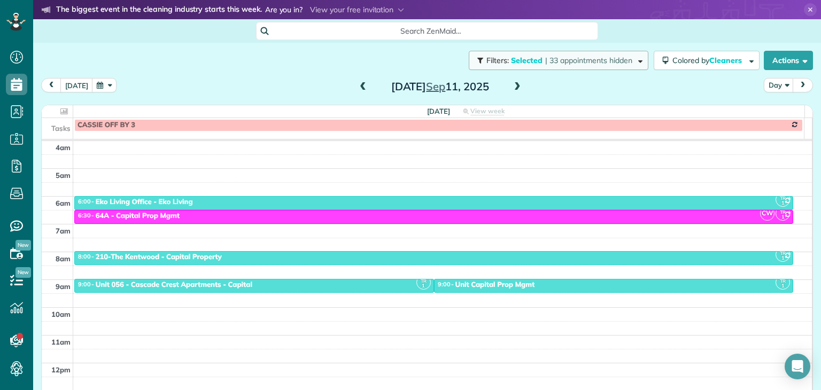
click at [548, 62] on span "| 33 appointments hidden" at bounding box center [588, 61] width 87 height 10
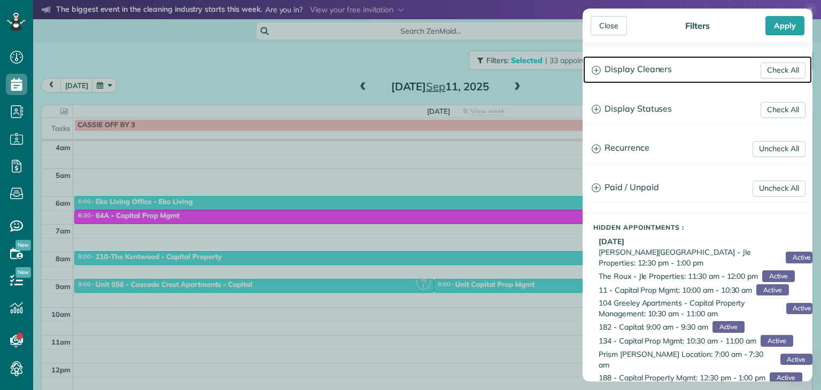
click at [596, 69] on icon at bounding box center [596, 70] width 9 height 9
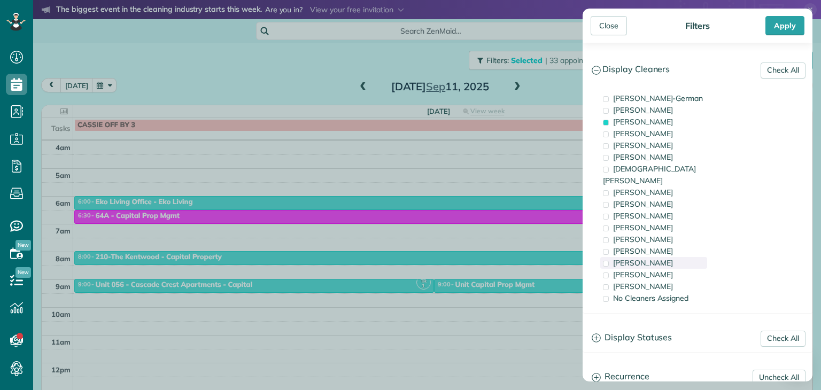
click at [623, 258] on span "[PERSON_NAME]" at bounding box center [643, 263] width 60 height 10
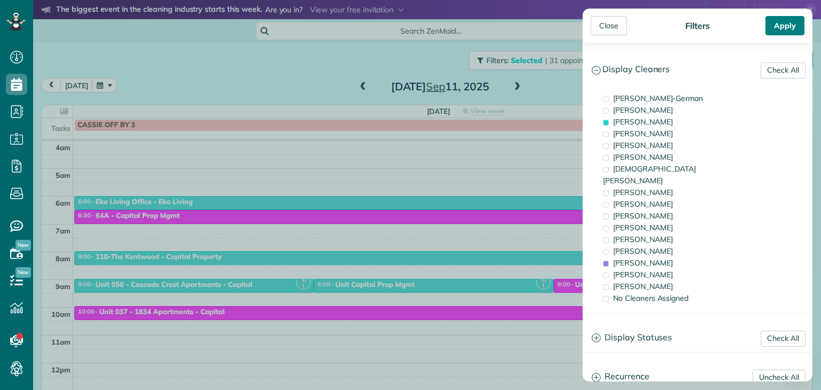
click at [782, 26] on div "Apply" at bounding box center [784, 25] width 39 height 19
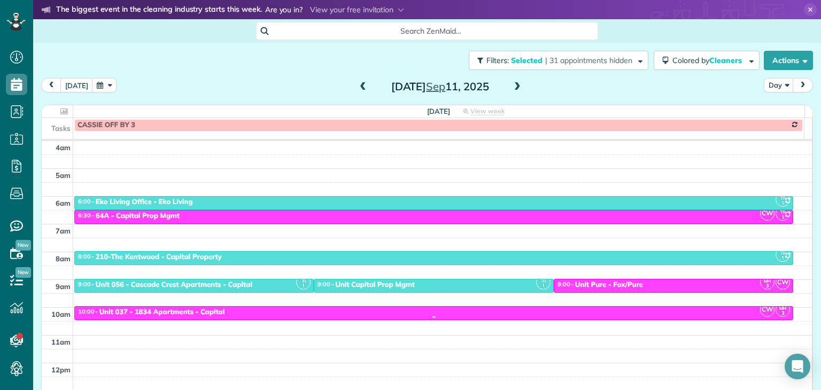
click at [353, 313] on div "10:00 - 10:30 Unit 037 - 1834 Apartments - Capital" at bounding box center [433, 312] width 712 height 9
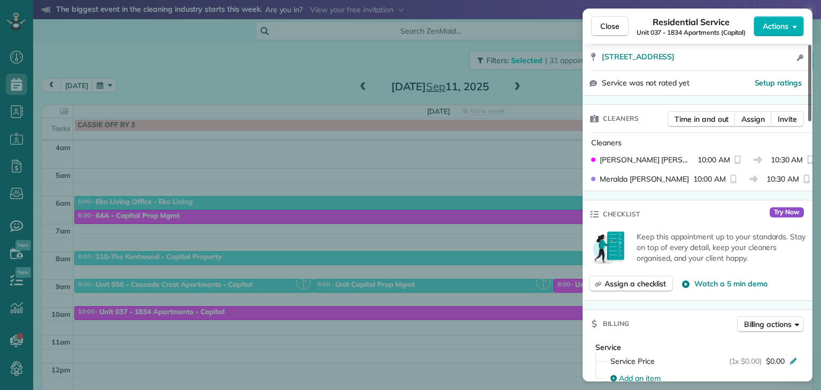
drag, startPoint x: 809, startPoint y: 102, endPoint x: 811, endPoint y: 150, distance: 48.7
click at [811, 121] on div at bounding box center [809, 83] width 3 height 76
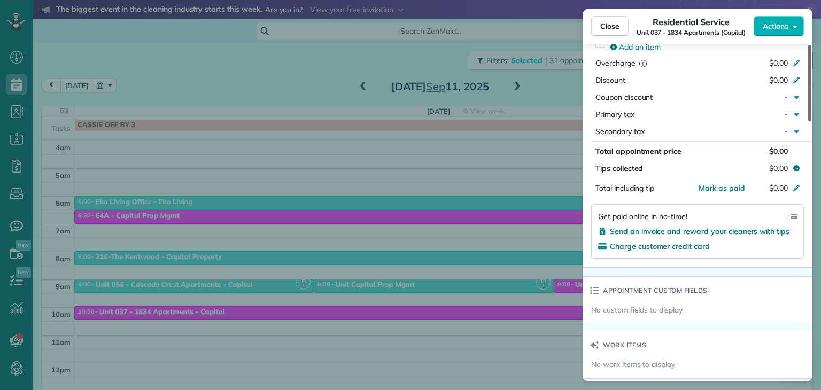
drag, startPoint x: 811, startPoint y: 150, endPoint x: 808, endPoint y: 227, distance: 77.0
click at [808, 121] on div at bounding box center [809, 83] width 3 height 76
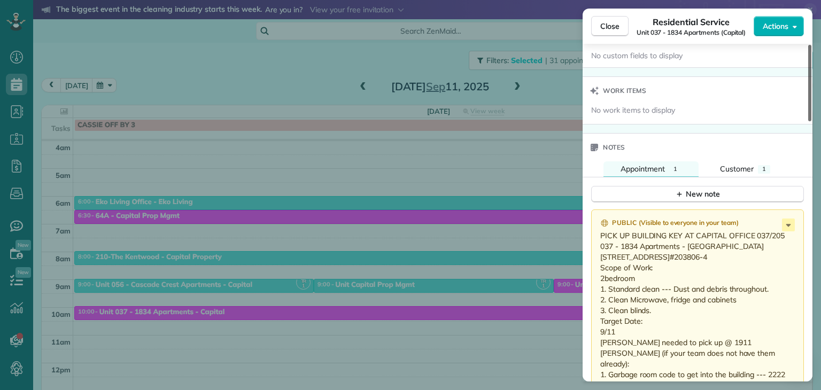
scroll to position [804, 0]
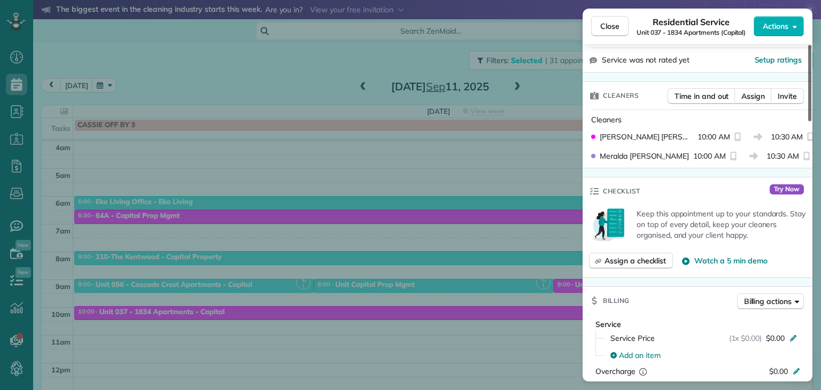
drag, startPoint x: 808, startPoint y: 227, endPoint x: 809, endPoint y: 154, distance: 73.2
click at [809, 121] on div at bounding box center [809, 83] width 3 height 76
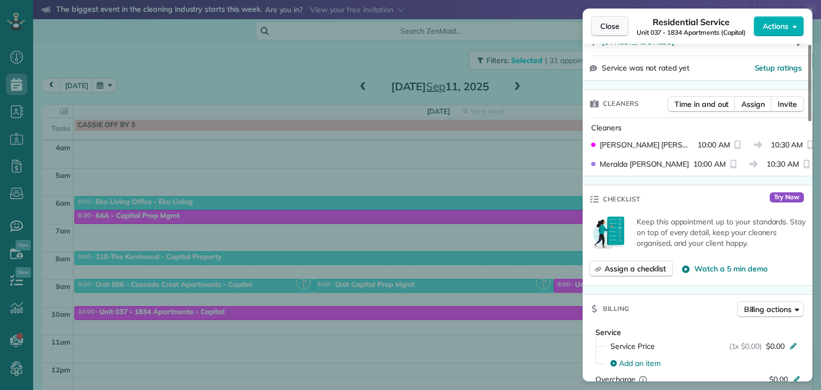
click at [607, 32] on button "Close" at bounding box center [609, 26] width 37 height 20
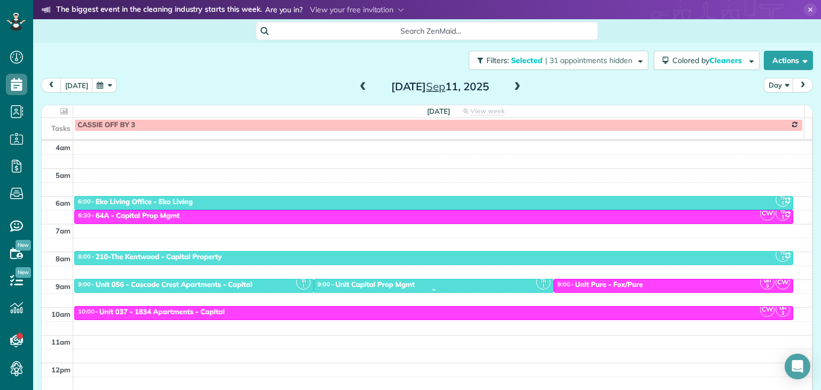
click at [409, 285] on div "9:00 - 9:30 Unit Capital Prop Mgmt" at bounding box center [434, 285] width 234 height 9
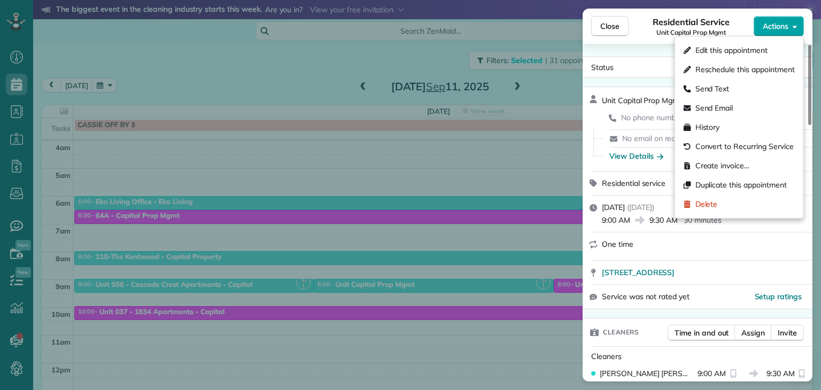
click at [796, 24] on button "Actions" at bounding box center [779, 26] width 50 height 20
click at [701, 207] on span "Delete" at bounding box center [706, 204] width 22 height 11
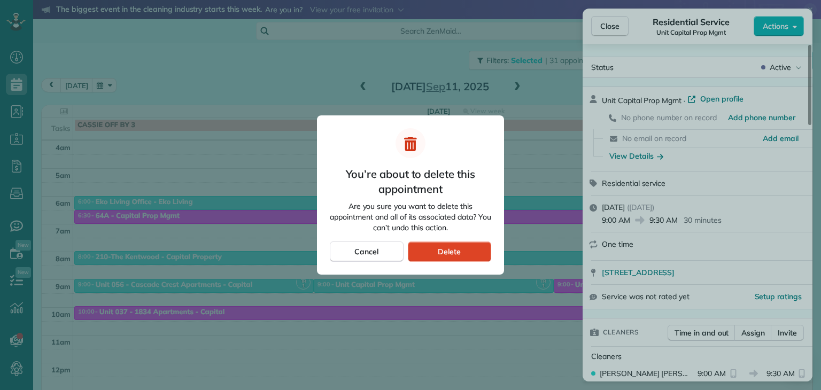
click at [442, 249] on span "Delete" at bounding box center [449, 251] width 23 height 11
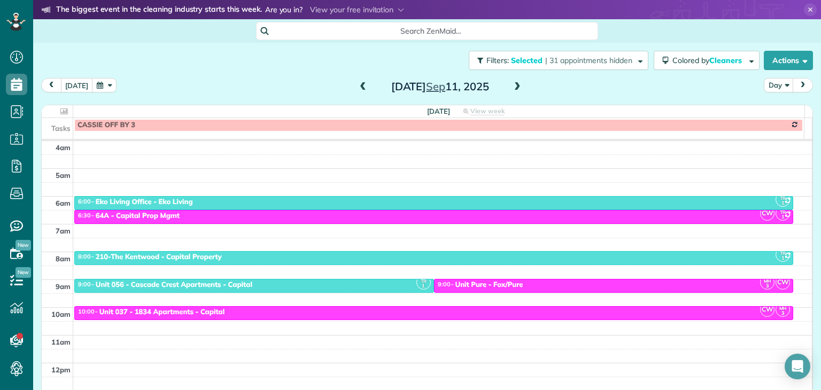
click at [52, 86] on span "prev" at bounding box center [51, 85] width 9 height 7
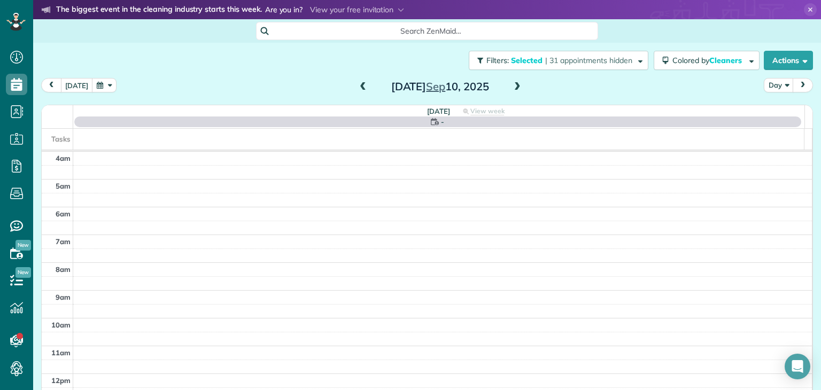
scroll to position [83, 0]
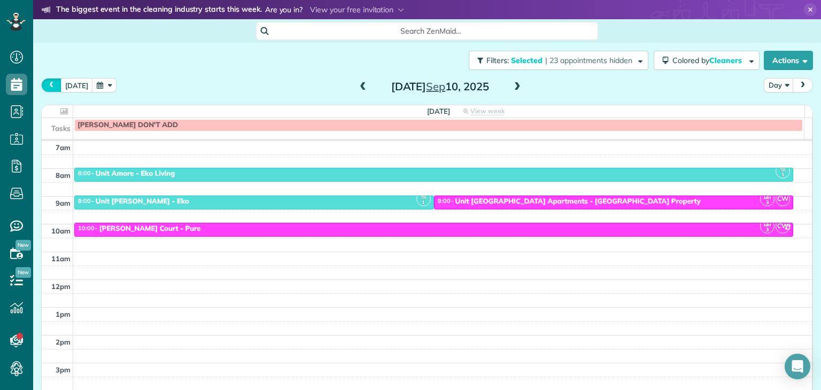
click at [52, 86] on span "prev" at bounding box center [51, 85] width 9 height 7
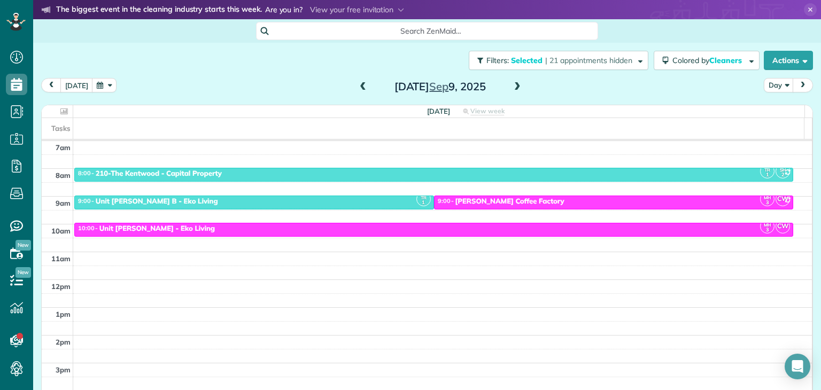
click at [798, 84] on span "next" at bounding box center [802, 85] width 9 height 7
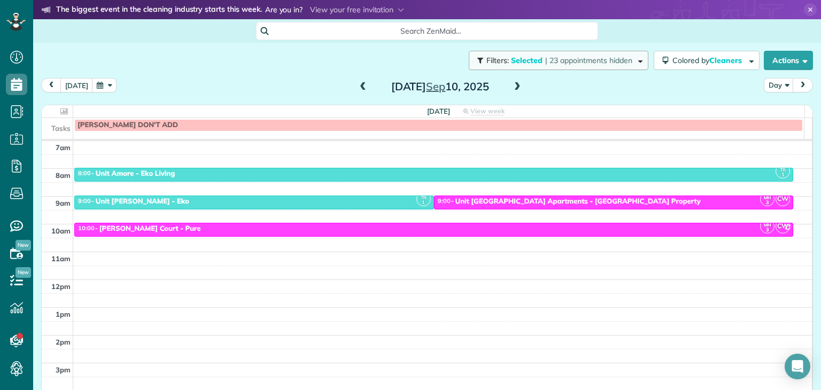
click at [620, 59] on span "| 23 appointments hidden" at bounding box center [588, 61] width 87 height 10
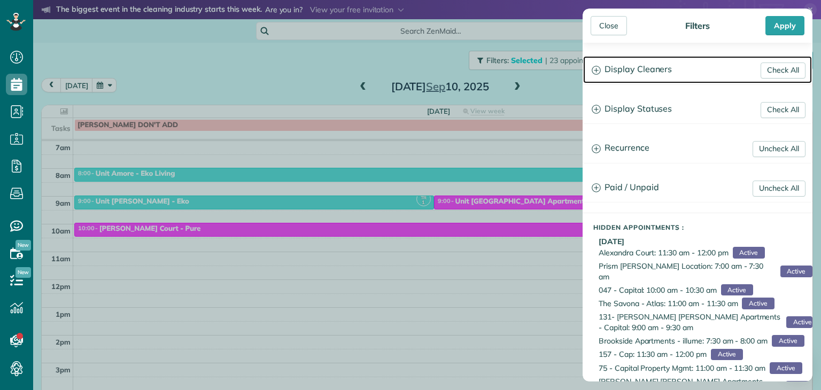
click at [596, 69] on icon at bounding box center [596, 70] width 9 height 9
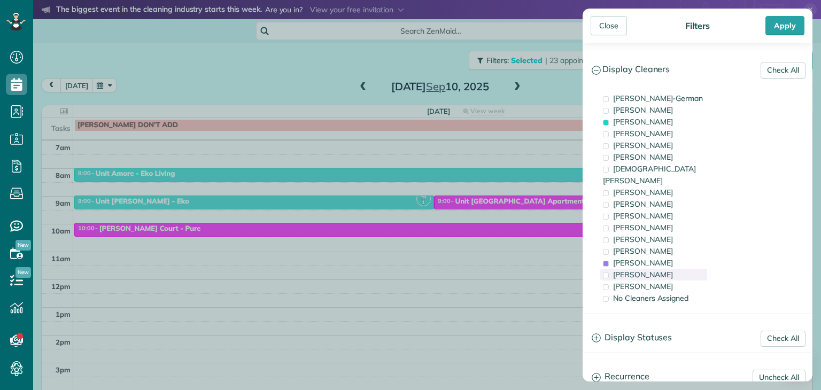
click at [622, 270] on span "[PERSON_NAME]" at bounding box center [643, 275] width 60 height 10
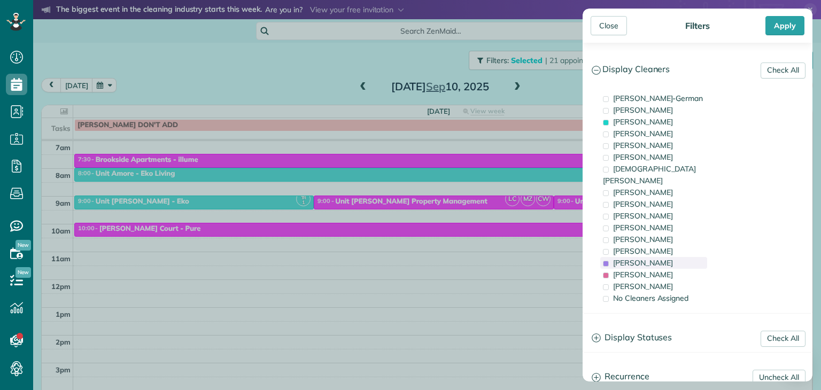
click at [620, 258] on span "[PERSON_NAME]" at bounding box center [643, 263] width 60 height 10
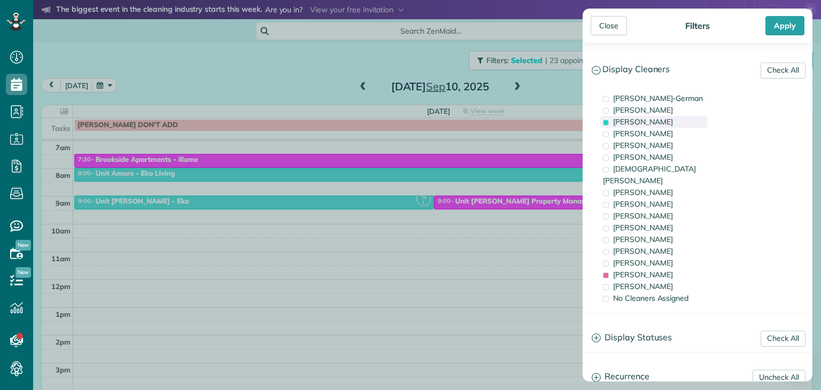
click at [614, 121] on span "[PERSON_NAME]" at bounding box center [643, 122] width 60 height 10
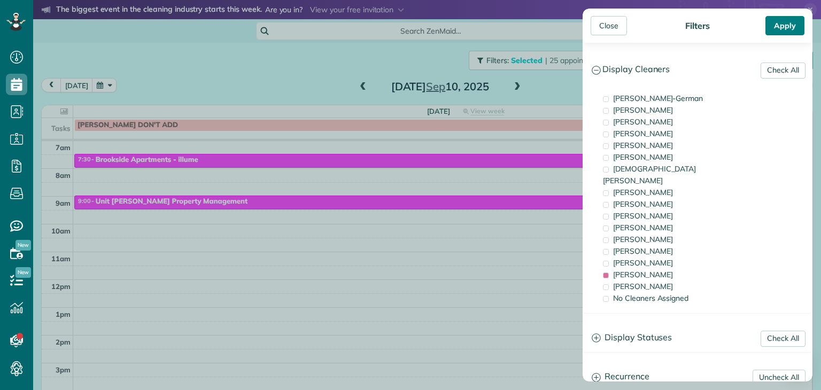
click at [773, 24] on div "Apply" at bounding box center [784, 25] width 39 height 19
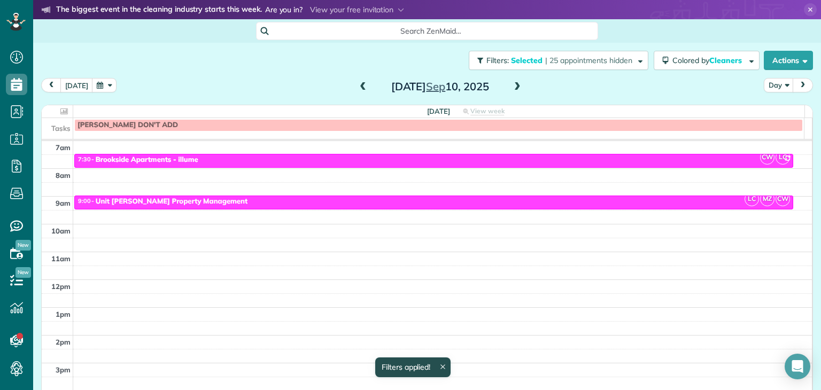
click at [798, 84] on span "next" at bounding box center [802, 85] width 9 height 7
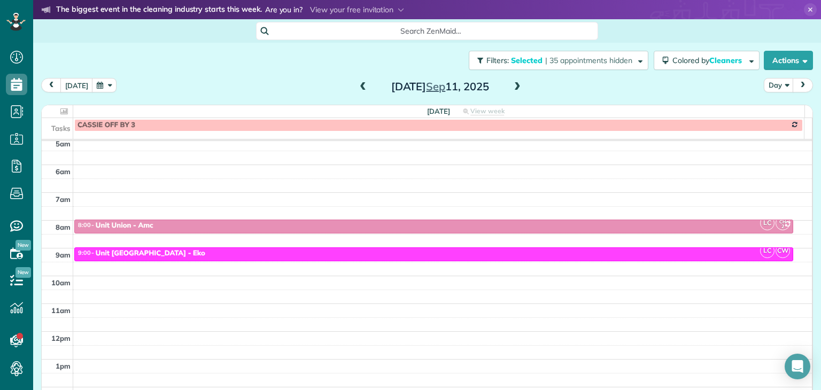
scroll to position [37, 0]
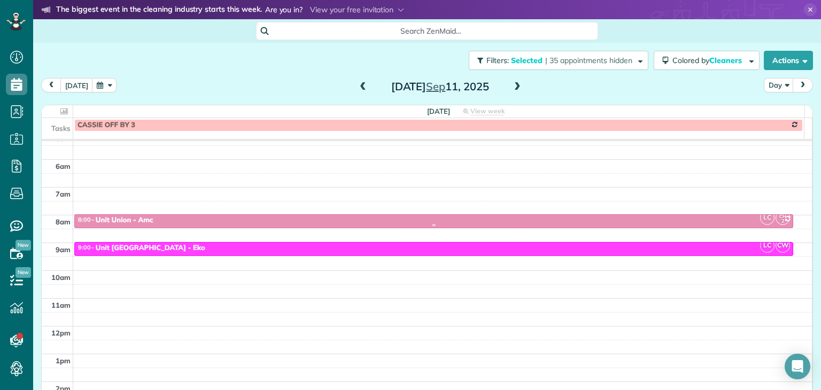
click at [184, 223] on div at bounding box center [434, 225] width 718 height 4
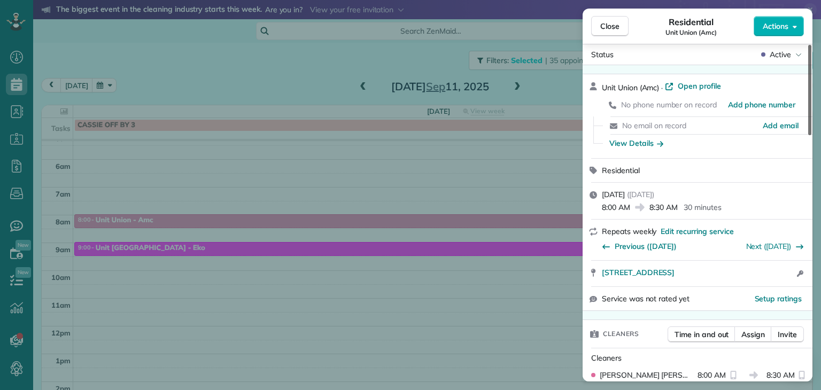
scroll to position [8, 0]
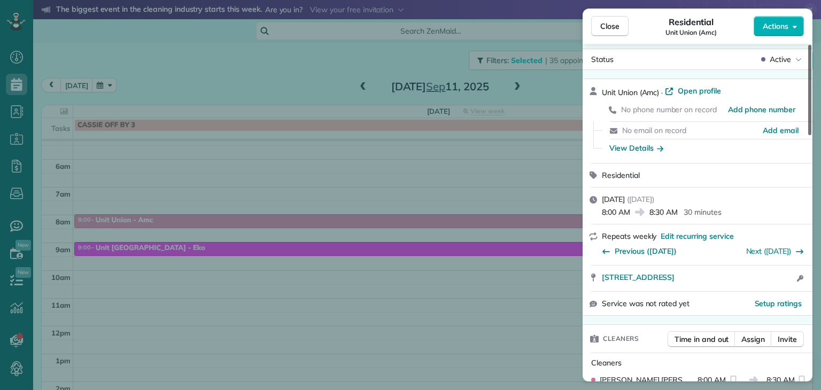
drag, startPoint x: 810, startPoint y: 80, endPoint x: 803, endPoint y: 80, distance: 6.9
click at [808, 80] on div at bounding box center [809, 90] width 3 height 90
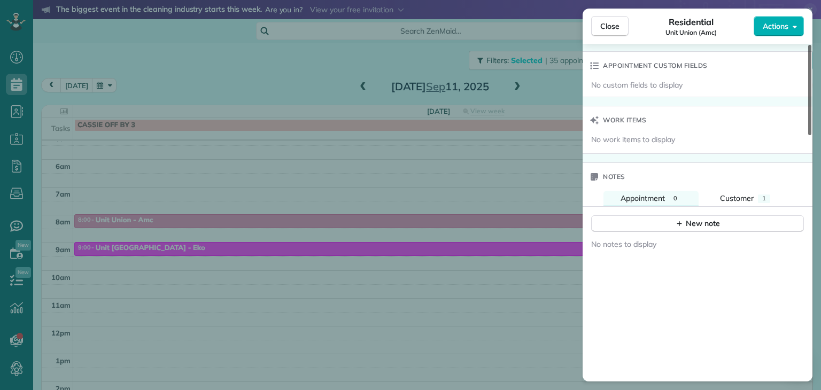
scroll to position [772, 0]
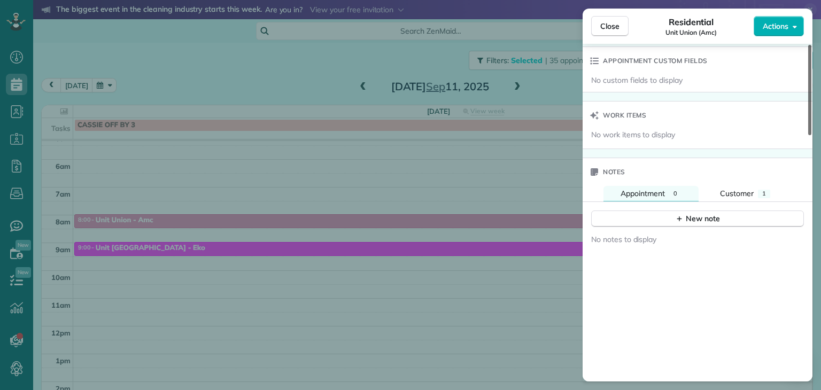
drag, startPoint x: 809, startPoint y: 80, endPoint x: 820, endPoint y: 281, distance: 201.8
click at [811, 135] on div at bounding box center [809, 90] width 3 height 90
click at [746, 201] on button "Customer 1" at bounding box center [745, 193] width 84 height 15
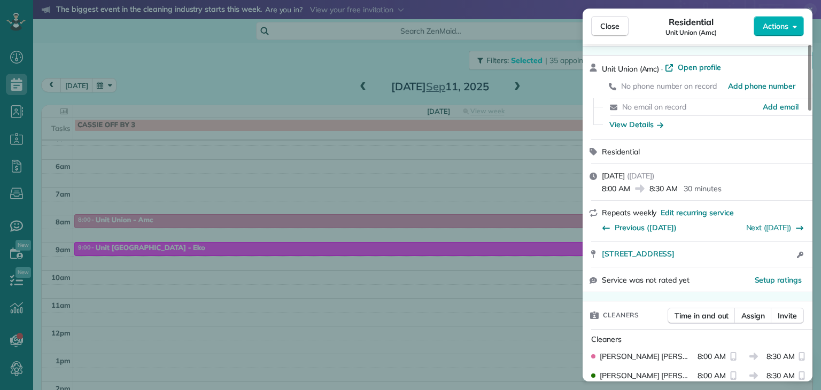
scroll to position [0, 0]
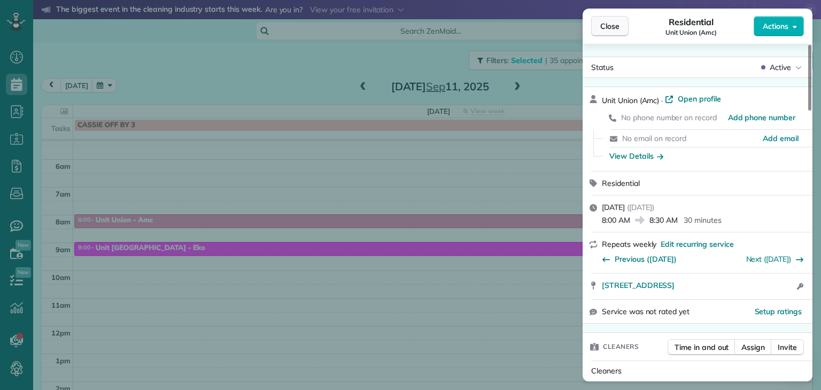
click at [603, 32] on button "Close" at bounding box center [609, 26] width 37 height 20
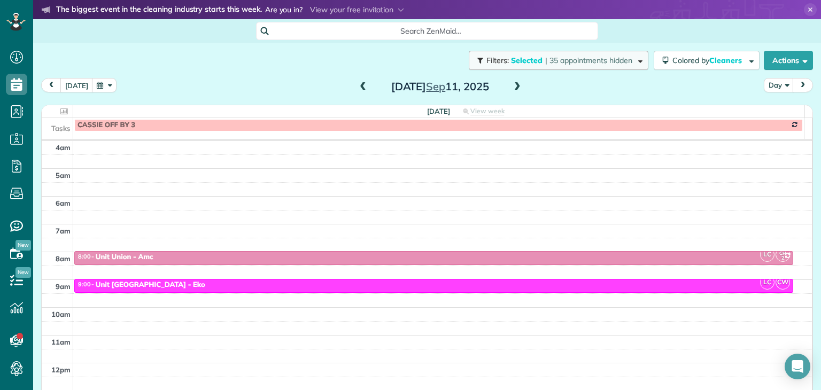
click at [604, 58] on span "| 35 appointments hidden" at bounding box center [588, 61] width 87 height 10
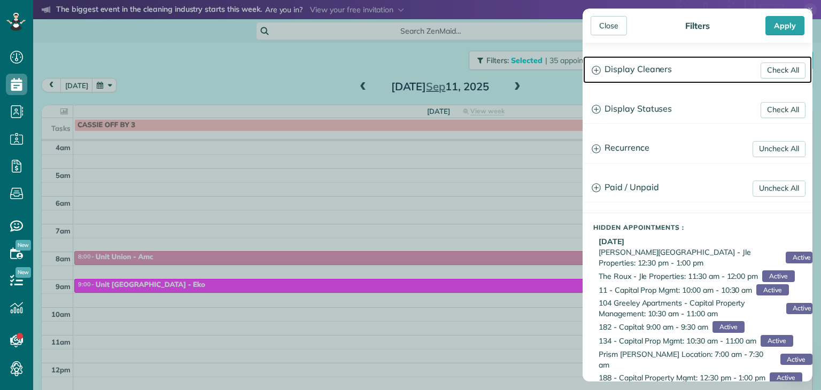
click at [595, 71] on icon at bounding box center [596, 70] width 9 height 9
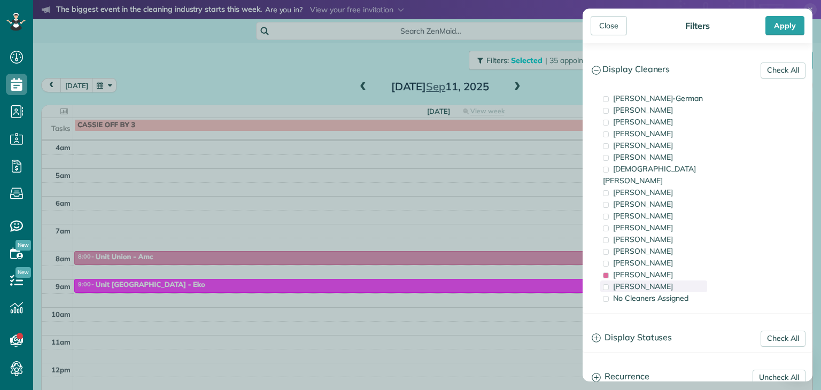
click at [619, 282] on span "[PERSON_NAME]" at bounding box center [643, 287] width 60 height 10
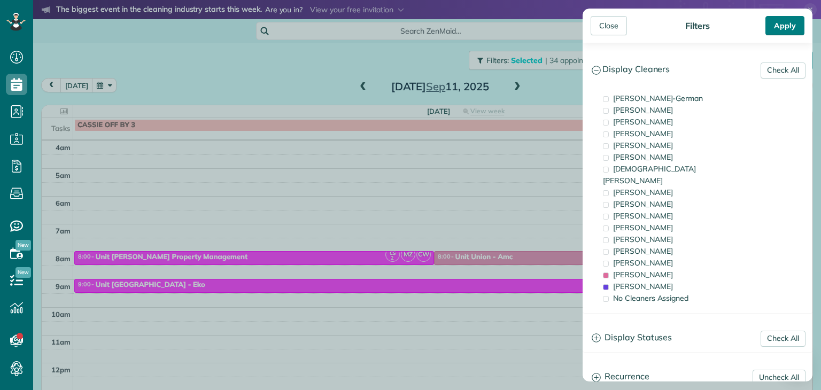
click at [785, 30] on div "Apply" at bounding box center [784, 25] width 39 height 19
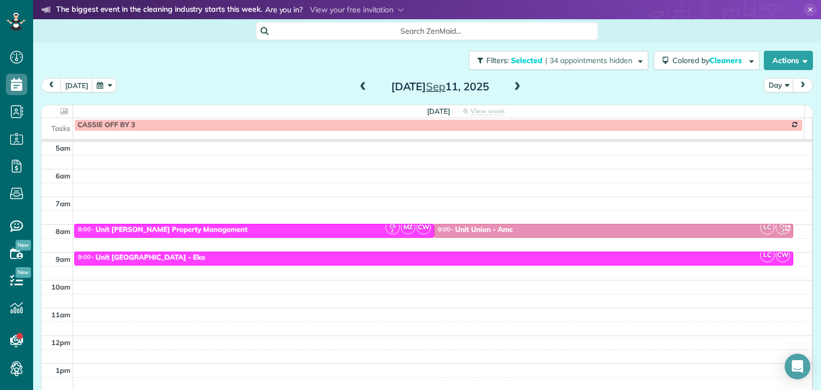
scroll to position [28, 0]
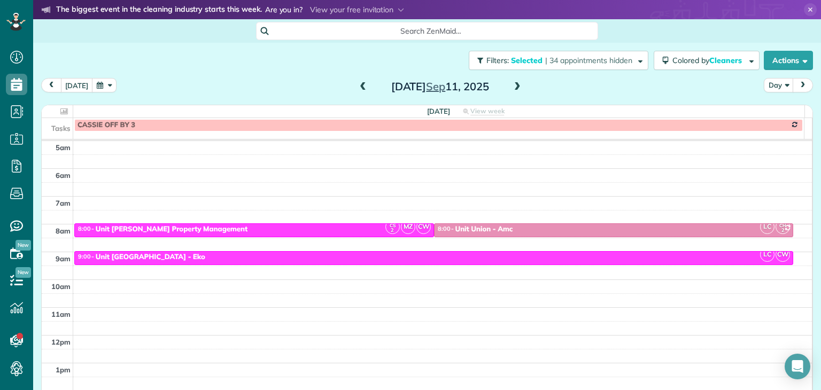
click at [51, 86] on span "prev" at bounding box center [51, 85] width 9 height 7
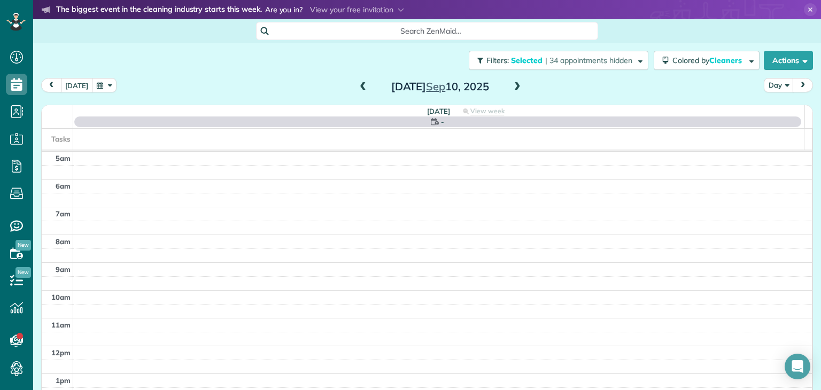
scroll to position [83, 0]
click at [51, 86] on span "prev" at bounding box center [51, 85] width 9 height 7
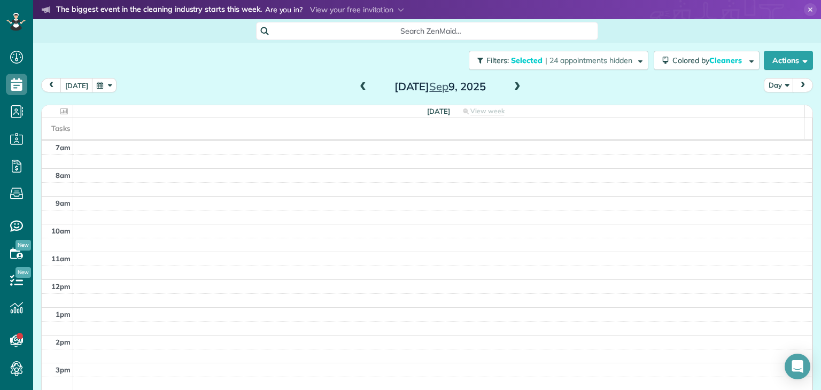
click at [798, 84] on span "next" at bounding box center [802, 85] width 9 height 7
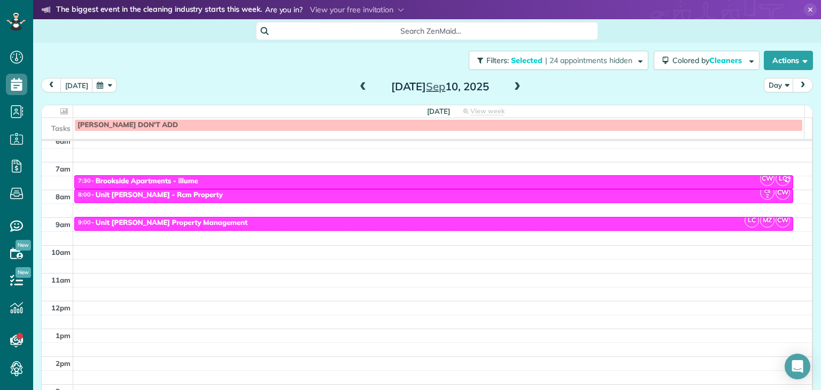
scroll to position [41, 0]
